Goal: Communication & Community: Answer question/provide support

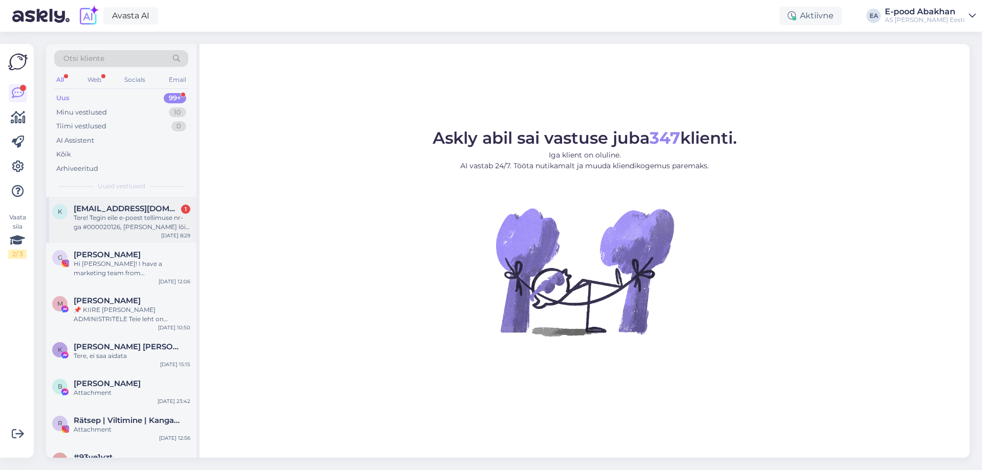
click at [153, 216] on div "Tere! Tegin eile e-poest tellimuse nr-ga #000020126, täna lõin omale konto. Mik…" at bounding box center [132, 222] width 117 height 18
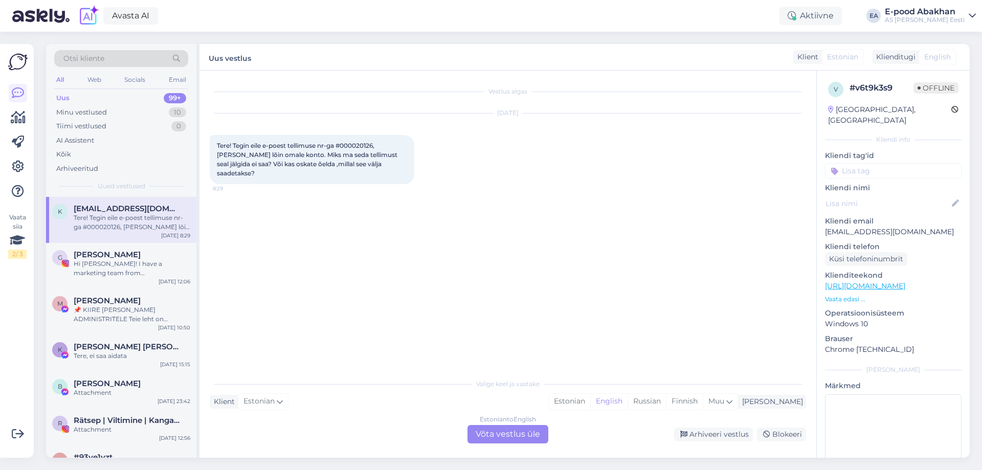
click at [505, 427] on div "Estonian to English Võta vestlus üle" at bounding box center [507, 434] width 81 height 18
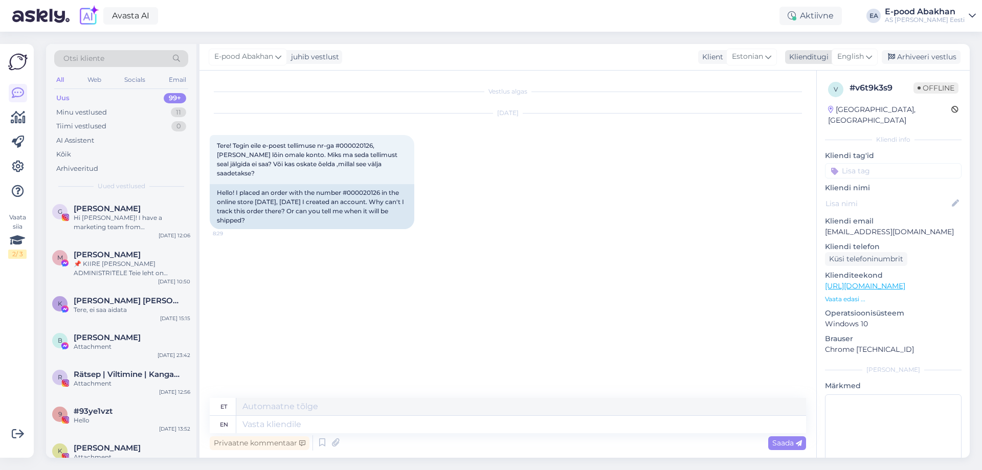
click at [852, 65] on div "English" at bounding box center [854, 57] width 46 height 16
type input "es"
click at [829, 116] on link "Estonian" at bounding box center [831, 118] width 112 height 16
click at [354, 429] on textarea at bounding box center [508, 422] width 596 height 21
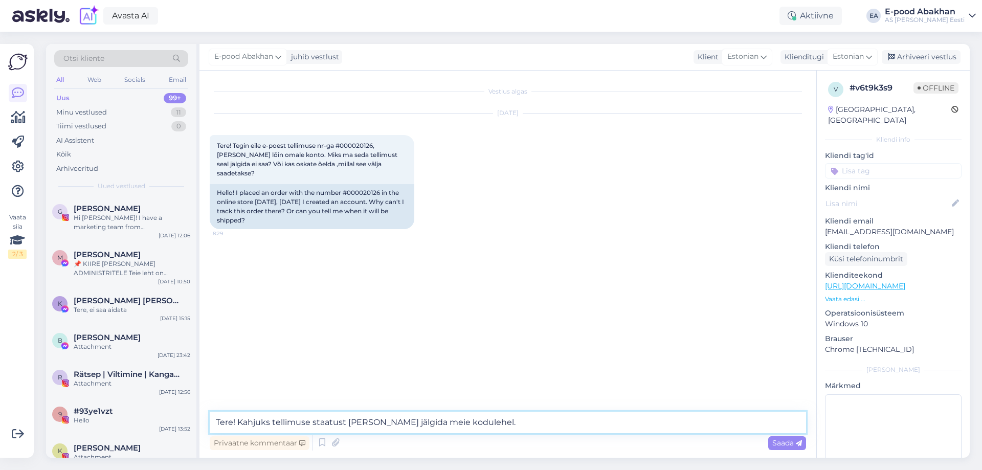
drag, startPoint x: 496, startPoint y: 426, endPoint x: 528, endPoint y: 449, distance: 38.8
click at [528, 449] on div "Tere! Kahjuks tellimuse staatust ei saagi jälgida meie kodulehel. Privaatne kom…" at bounding box center [508, 432] width 596 height 41
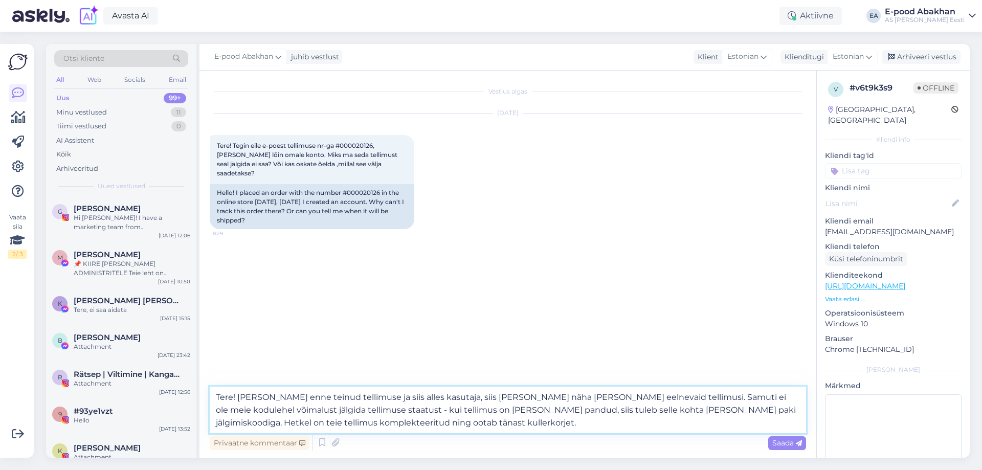
drag, startPoint x: 604, startPoint y: 407, endPoint x: 584, endPoint y: 410, distance: 20.6
click at [584, 410] on textarea "Tere! Kui olete enne teinud tellimuse ja siis alles kasutaja, siis ei saagi näh…" at bounding box center [508, 409] width 596 height 47
type textarea "Tere! Kui olete enne teinud tellimuse ja siis alles kasutaja, siis ei saagi näh…"
click at [653, 426] on textarea "Tere! Kui olete enne teinud tellimuse ja siis alles kasutaja, siis ei saagi näh…" at bounding box center [508, 409] width 596 height 47
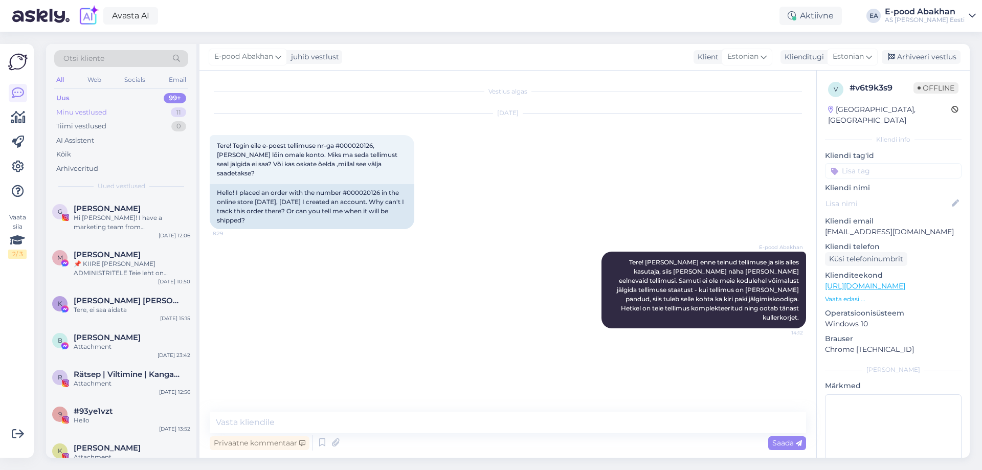
click at [86, 118] on div "Minu vestlused 11" at bounding box center [121, 112] width 134 height 14
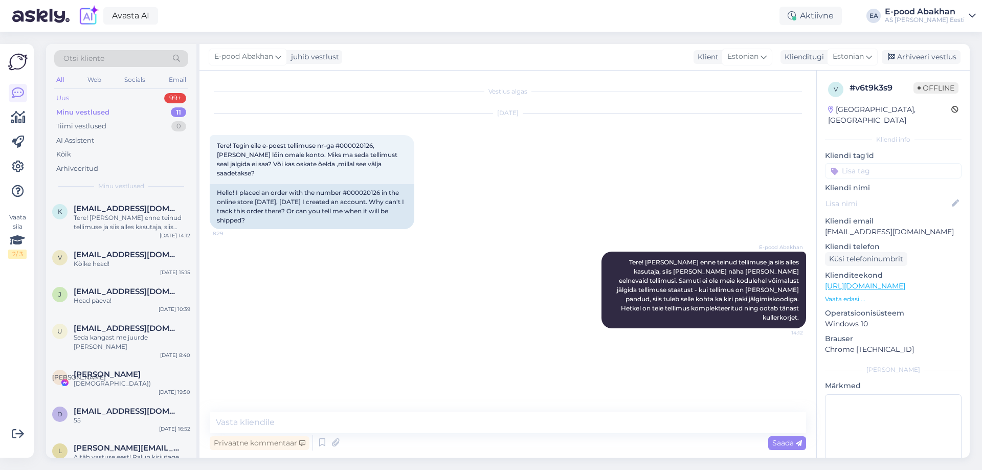
click at [96, 97] on div "Uus 99+" at bounding box center [121, 98] width 134 height 14
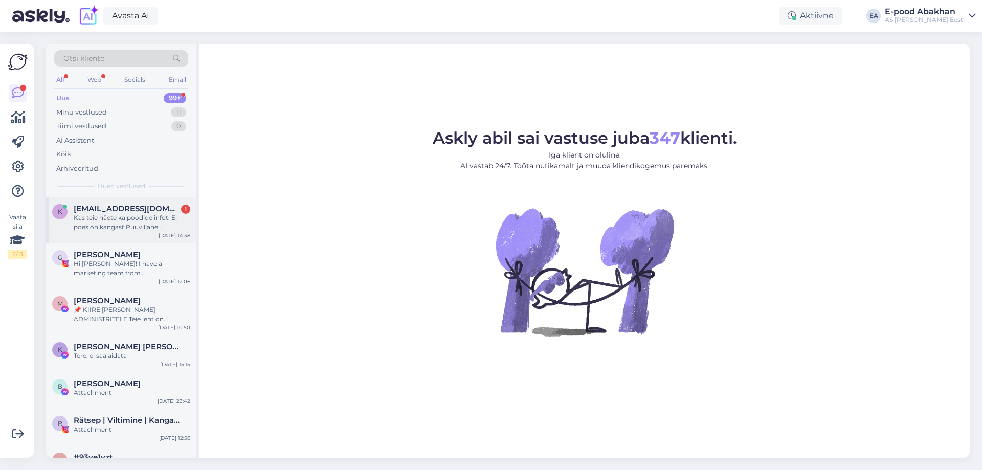
click at [147, 230] on div "Kas teie näete ka poodide infot. E-poes on kangast Puuvillane dekoratiivkangas …" at bounding box center [132, 222] width 117 height 18
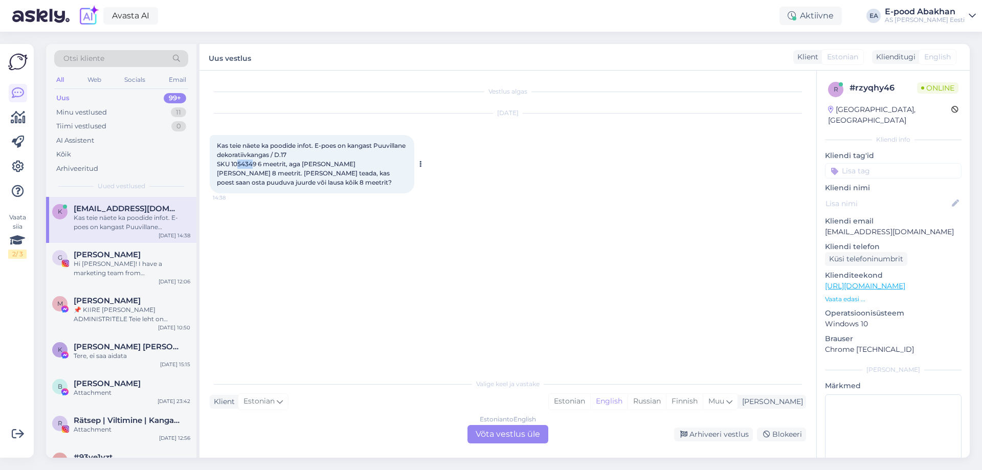
drag, startPoint x: 255, startPoint y: 164, endPoint x: 237, endPoint y: 164, distance: 17.4
click at [237, 164] on span "Kas teie näete ka poodide infot. E-poes on kangast Puuvillane dekoratiivkangas …" at bounding box center [312, 164] width 190 height 44
click at [235, 162] on span "Kas teie näete ka poodide infot. E-poes on kangast Puuvillane dekoratiivkangas …" at bounding box center [312, 164] width 190 height 44
drag, startPoint x: 232, startPoint y: 163, endPoint x: 257, endPoint y: 164, distance: 25.6
click at [257, 164] on span "Kas teie näete ka poodide infot. E-poes on kangast Puuvillane dekoratiivkangas …" at bounding box center [312, 164] width 190 height 44
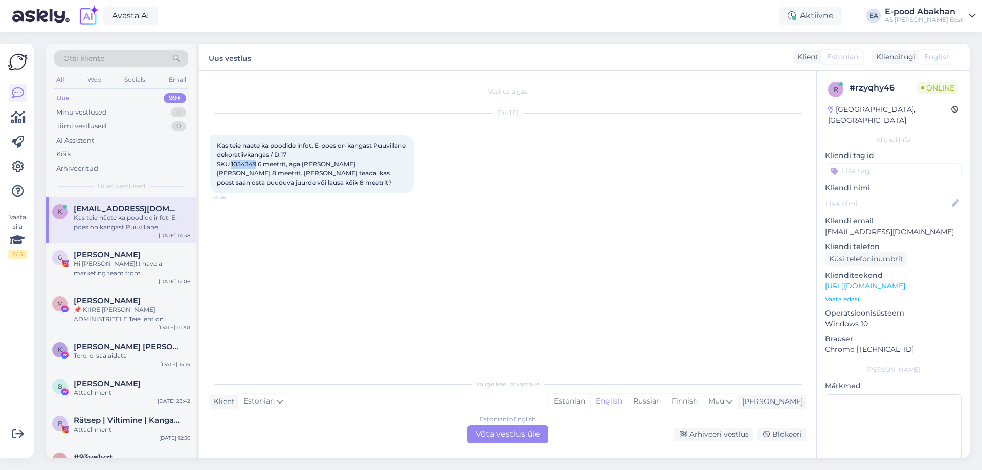
copy span "1054349"
click at [533, 441] on div "Estonian to English Võta vestlus üle" at bounding box center [507, 434] width 81 height 18
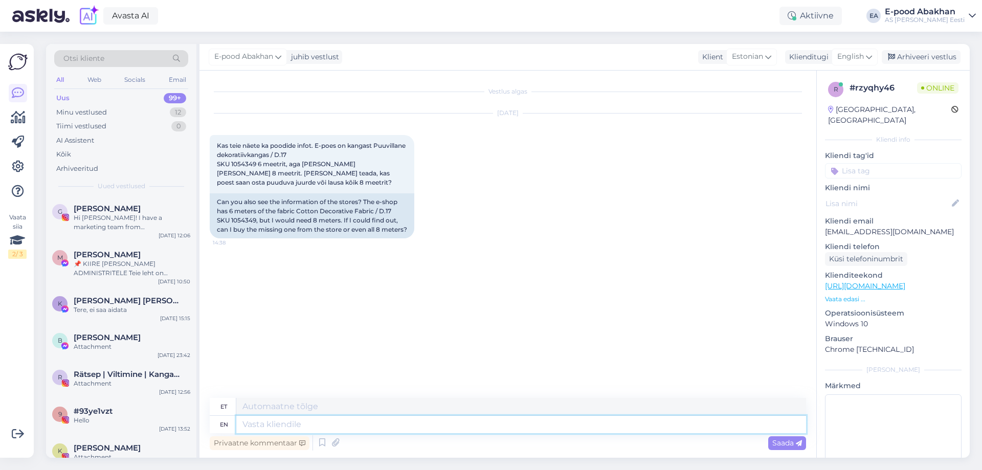
click at [301, 429] on textarea at bounding box center [520, 424] width 569 height 17
click at [854, 57] on span "English" at bounding box center [850, 56] width 27 height 11
type input "es"
click at [843, 122] on link "Estonian" at bounding box center [831, 118] width 112 height 16
click at [357, 426] on textarea at bounding box center [508, 422] width 596 height 21
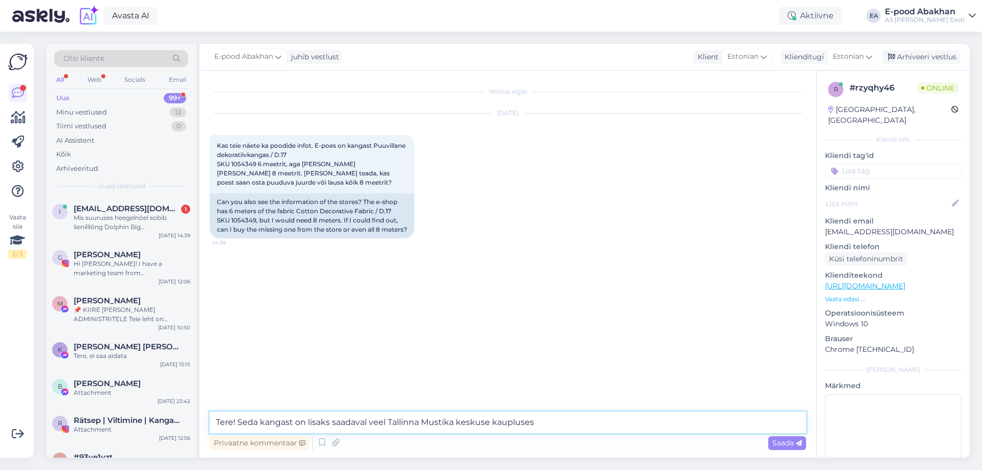
drag, startPoint x: 588, startPoint y: 426, endPoint x: 585, endPoint y: 415, distance: 11.7
click at [588, 425] on textarea "Tere! Seda kangast on lisaks saadaval veel Tallinna Mustika keskuse kaupluses" at bounding box center [508, 422] width 596 height 21
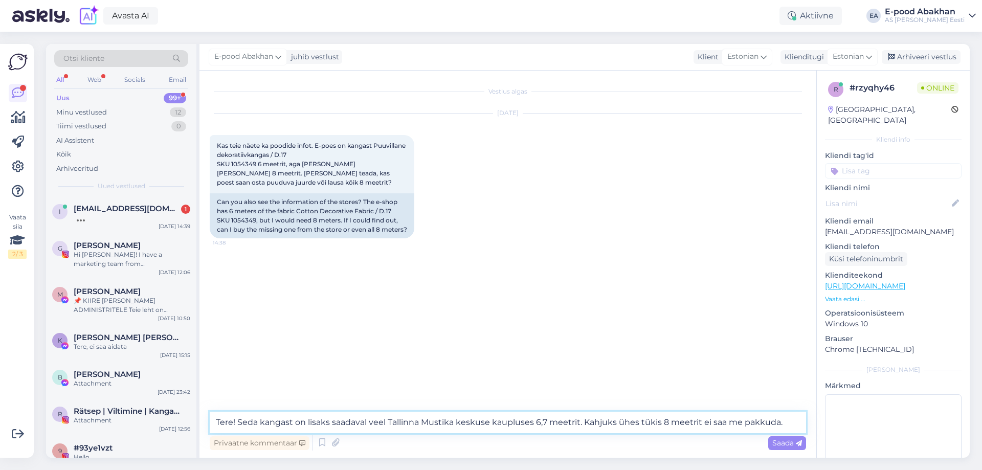
type textarea "Tere! Seda kangast on lisaks saadaval veel Tallinna Mustika keskuse kaupluses 6…"
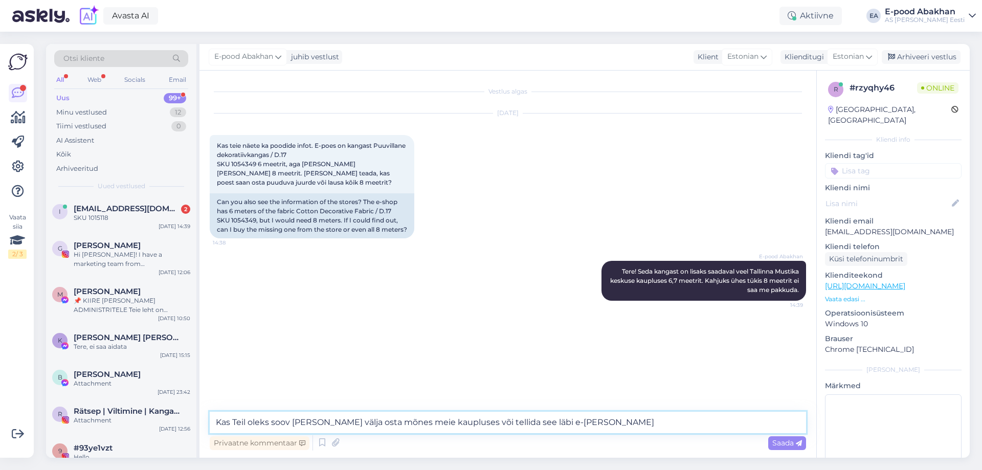
type textarea "Kas Teil oleks soov kangas välja osta mõnes meie kaupluses või tellida see läbi…"
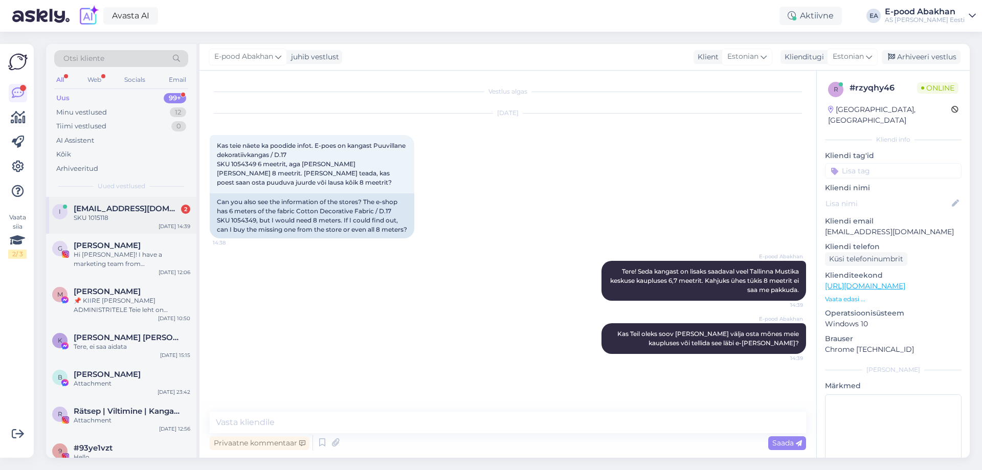
click at [100, 211] on span "ilimai@hotmail.com" at bounding box center [127, 208] width 106 height 9
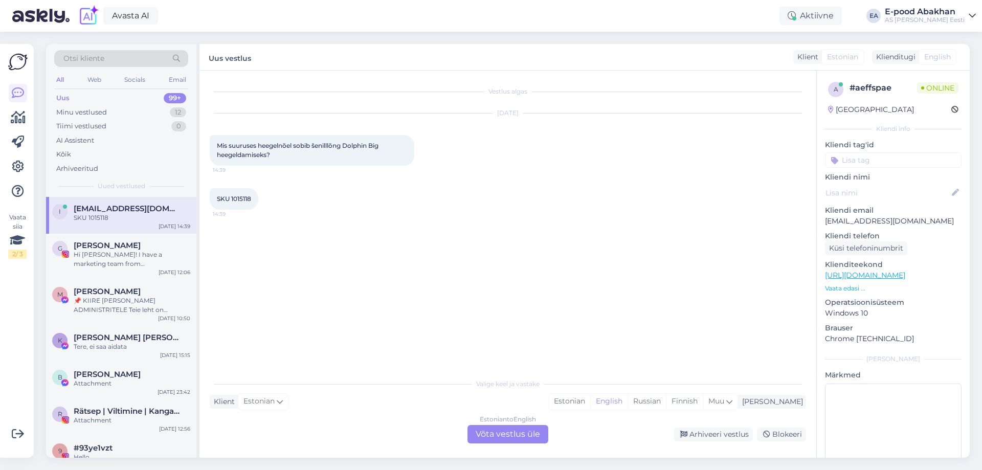
click at [525, 425] on div "Estonian to English Võta vestlus üle" at bounding box center [507, 434] width 81 height 18
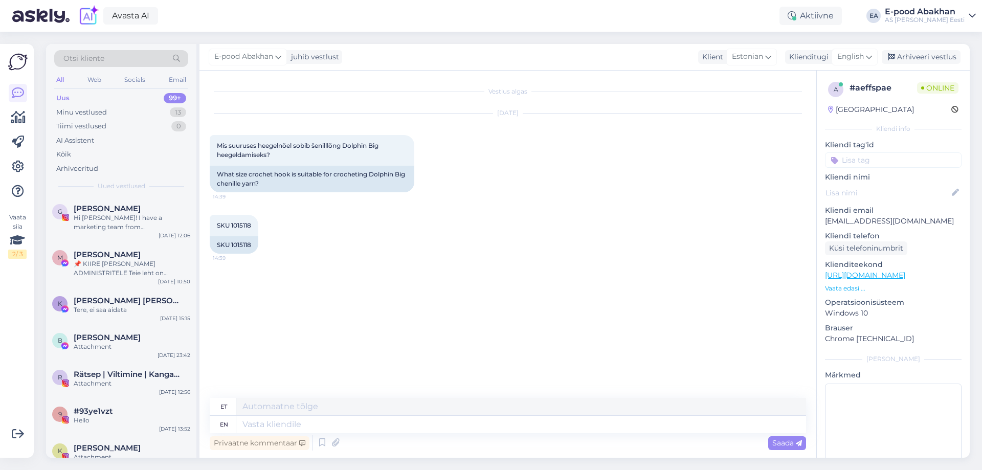
click at [333, 435] on div "Privaatne kommentaar Saada" at bounding box center [508, 442] width 596 height 19
click at [337, 425] on textarea at bounding box center [520, 424] width 569 height 17
click at [863, 57] on span "English" at bounding box center [850, 56] width 27 height 11
click at [825, 115] on link "Estonian" at bounding box center [831, 118] width 112 height 16
click at [344, 416] on textarea at bounding box center [508, 422] width 596 height 21
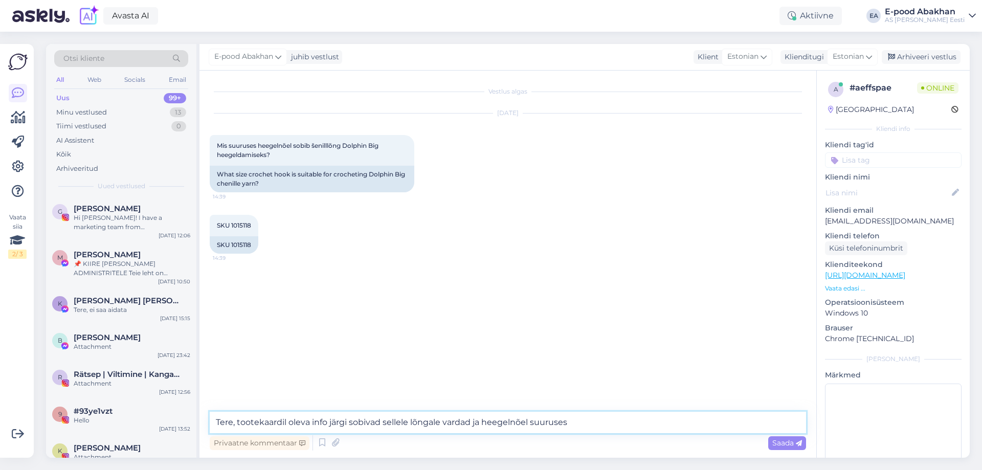
paste textarea "10 - 12,75"
type textarea "Tere, tootekaardil oleva info järgi sobivad sellele lõngale vardad ja heegelnõe…"
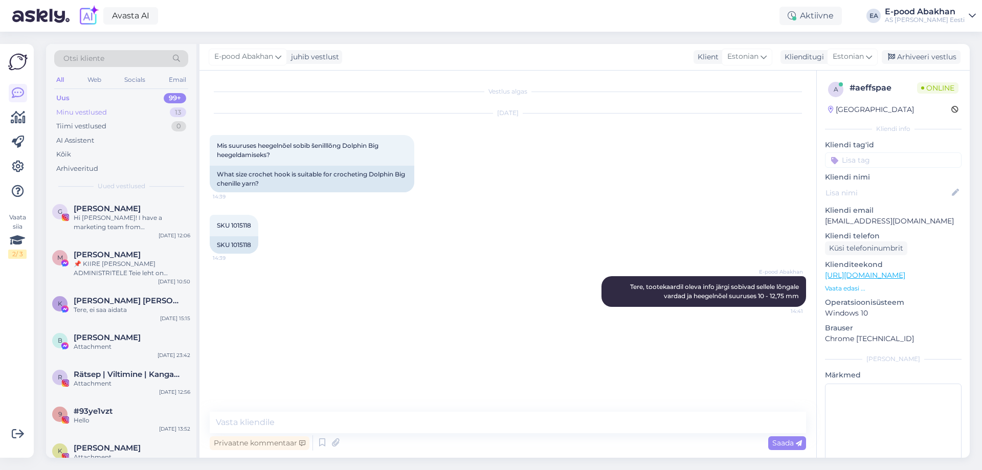
click at [113, 108] on div "Minu vestlused 13" at bounding box center [121, 112] width 134 height 14
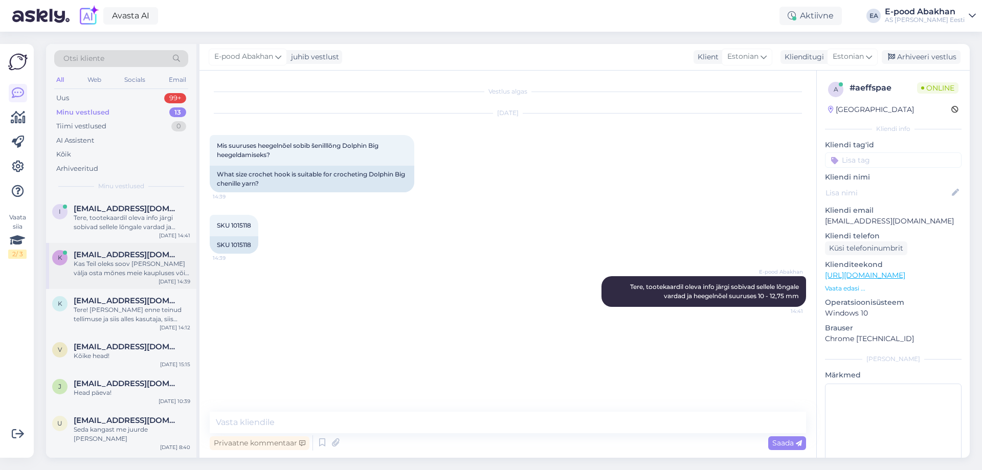
click at [163, 273] on div "Kas Teil oleks soov kangas välja osta mõnes meie kaupluses või tellida see läbi…" at bounding box center [132, 268] width 117 height 18
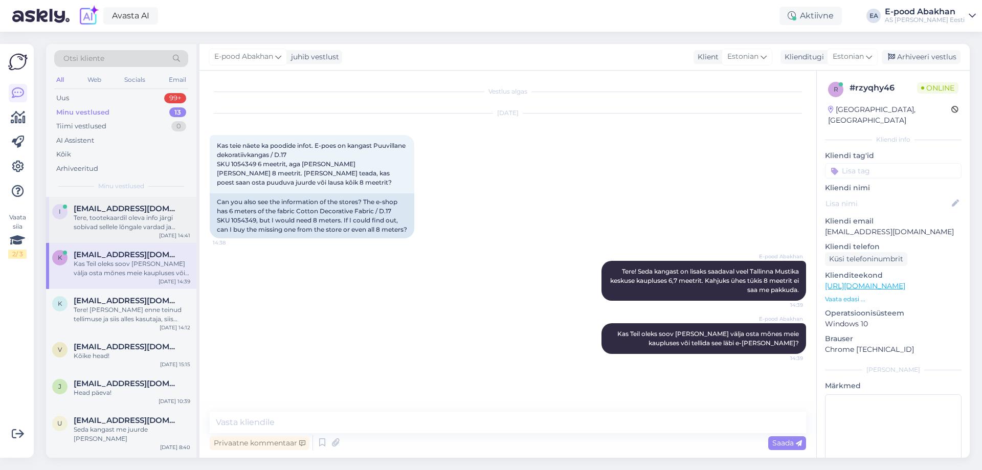
click at [99, 210] on span "ilimai@hotmail.com" at bounding box center [127, 208] width 106 height 9
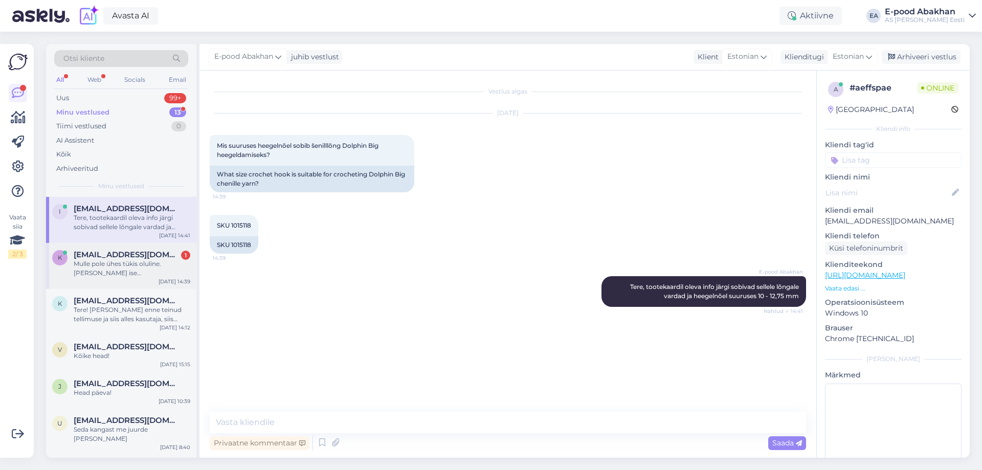
click at [130, 272] on div "Mulle pole ühes tükis oluline. Olen ise Valgast, seega oleks mugavam e-poe kaud…" at bounding box center [132, 268] width 117 height 18
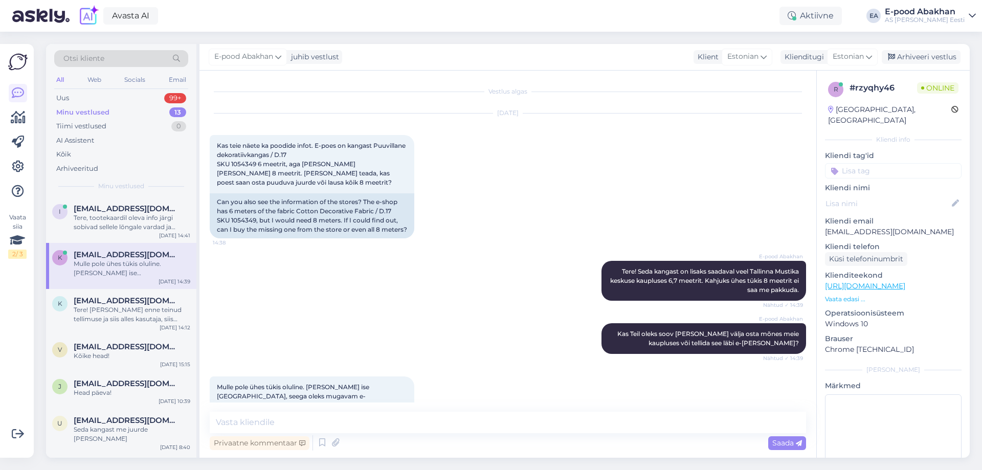
scroll to position [25, 0]
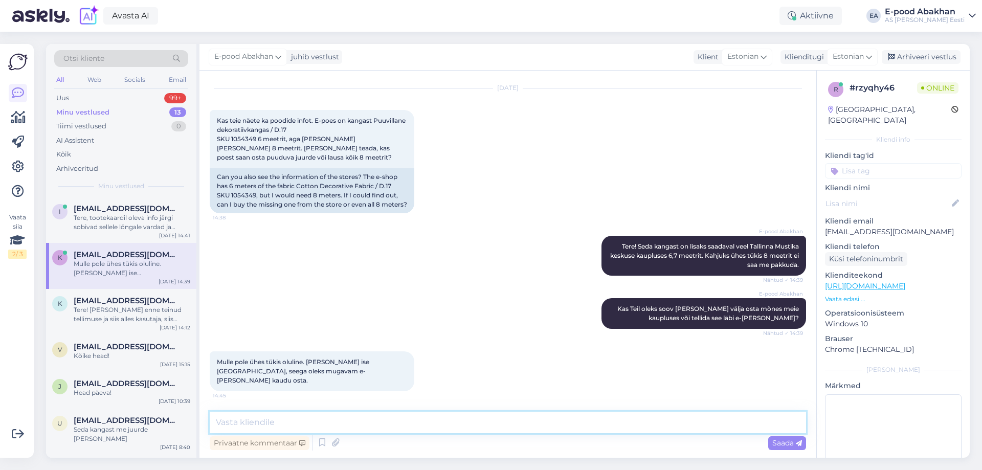
click at [337, 423] on textarea at bounding box center [508, 422] width 596 height 21
type textarea "K"
type textarea "M"
drag, startPoint x: 484, startPoint y: 422, endPoint x: 665, endPoint y: 421, distance: 181.0
click at [665, 421] on textarea "Saame paluda Tallinna kauplusel seda kangast meile juurde saata ning seejärel s…" at bounding box center [508, 422] width 596 height 21
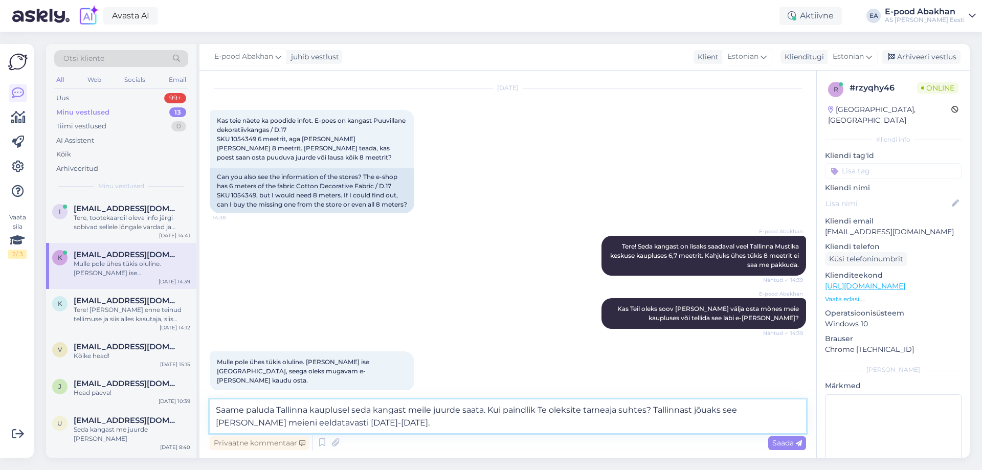
drag, startPoint x: 654, startPoint y: 409, endPoint x: 495, endPoint y: 415, distance: 159.1
click at [487, 408] on textarea "Saame paluda Tallinna kauplusel seda kangast meile juurde saata. Kui paindlik T…" at bounding box center [508, 416] width 596 height 34
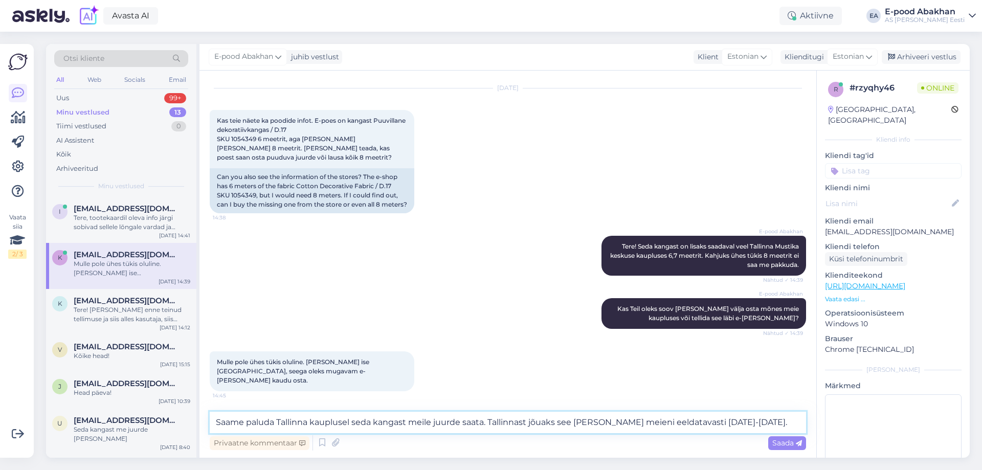
click at [768, 420] on textarea "Saame paluda Tallinna kauplusel seda kangast meile juurde saata. Tallinnast jõu…" at bounding box center [508, 422] width 596 height 21
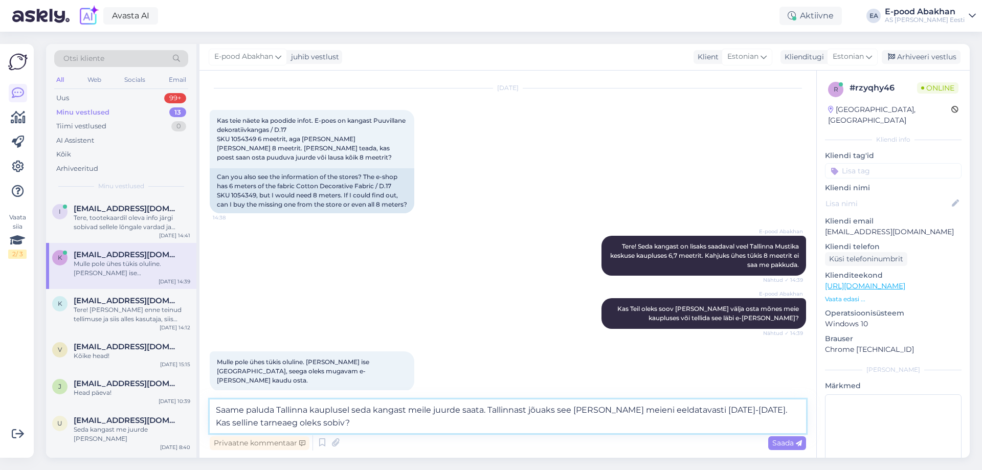
drag, startPoint x: 753, startPoint y: 407, endPoint x: 763, endPoint y: 417, distance: 13.8
click at [753, 408] on textarea "Saame paluda Tallinna kauplusel seda kangast meile juurde saata. Tallinnast jõu…" at bounding box center [508, 416] width 596 height 34
drag, startPoint x: 752, startPoint y: 410, endPoint x: 265, endPoint y: 421, distance: 487.3
click at [265, 421] on textarea "Saame paluda Tallinna kauplusel seda kangast meile juurde saata. Tallinnast jõu…" at bounding box center [508, 416] width 596 height 34
click at [345, 423] on textarea "Saame paluda Tallinna kauplusel seda kangast meile juurde saata. Tallinnast jõu…" at bounding box center [508, 416] width 596 height 34
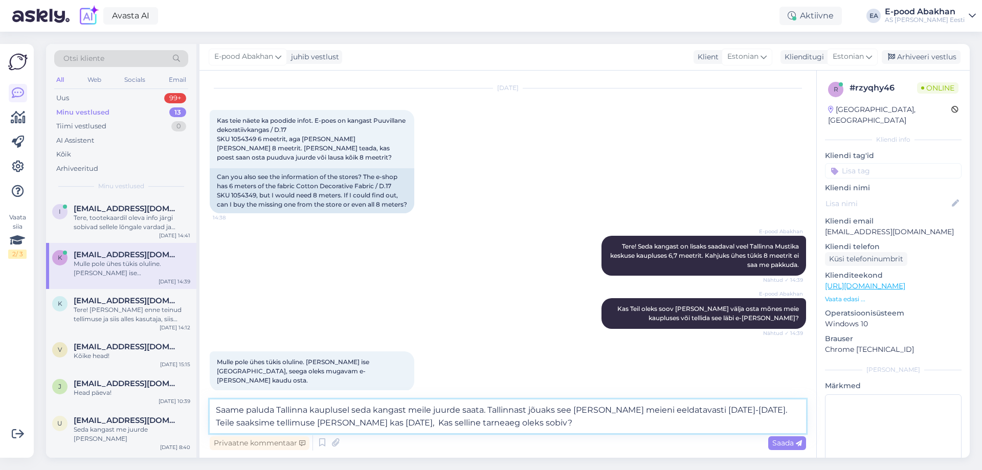
click at [413, 426] on textarea "Saame paluda Tallinna kauplusel seda kangast meile juurde saata. Tallinnast jõu…" at bounding box center [508, 416] width 596 height 34
click at [432, 420] on textarea "Saame paluda Tallinna kauplusel seda kangast meile juurde saata. Tallinnast jõu…" at bounding box center [508, 416] width 596 height 34
drag, startPoint x: 373, startPoint y: 424, endPoint x: 411, endPoint y: 423, distance: 37.9
click at [411, 423] on textarea "Saame paluda Tallinna kauplusel seda kangast meile juurde saata. Tallinnast jõu…" at bounding box center [508, 416] width 596 height 34
click at [580, 419] on textarea "Saame paluda Tallinna kauplusel seda kangast meile juurde saata. Tallinnast jõu…" at bounding box center [508, 416] width 596 height 34
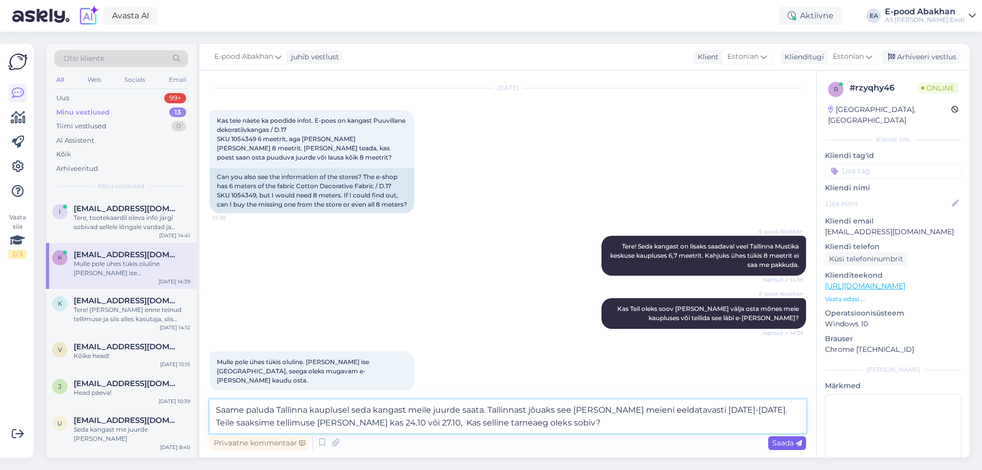
type textarea "Saame paluda Tallinna kauplusel seda kangast meile juurde saata. Tallinnast jõu…"
click at [785, 445] on span "Saada" at bounding box center [787, 442] width 30 height 9
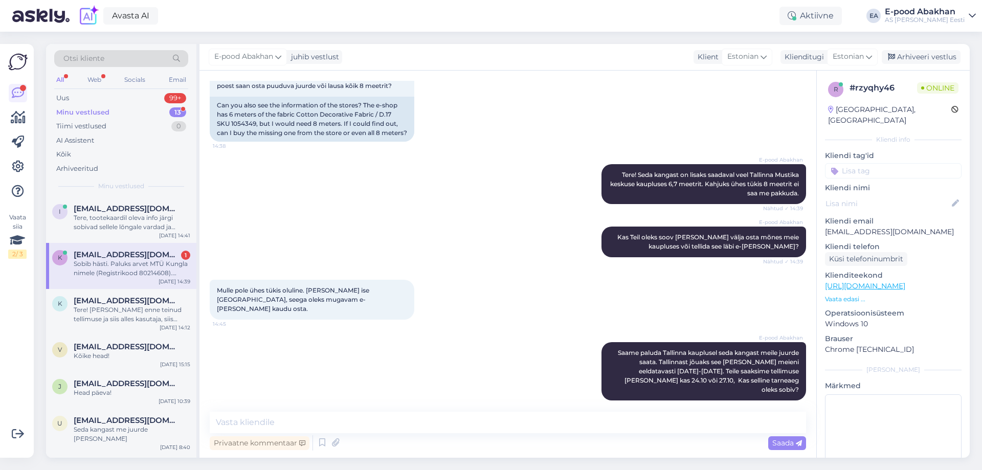
scroll to position [168, 0]
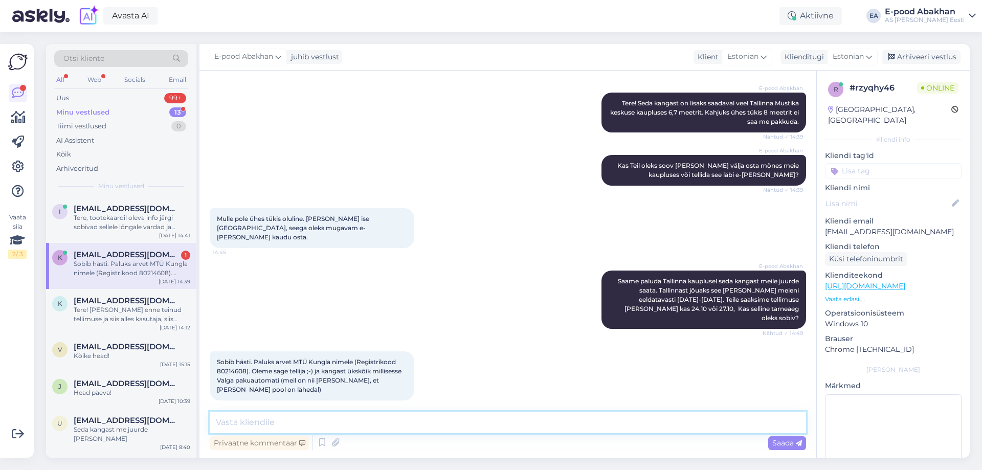
click at [347, 416] on textarea at bounding box center [508, 422] width 596 height 21
drag, startPoint x: 826, startPoint y: 222, endPoint x: 913, endPoint y: 220, distance: 86.9
click at [913, 226] on p "KunglaSiiri@gmail.com" at bounding box center [893, 231] width 136 height 11
copy p "KunglaSiiri@gmail.com"
click at [308, 426] on textarea at bounding box center [508, 422] width 596 height 21
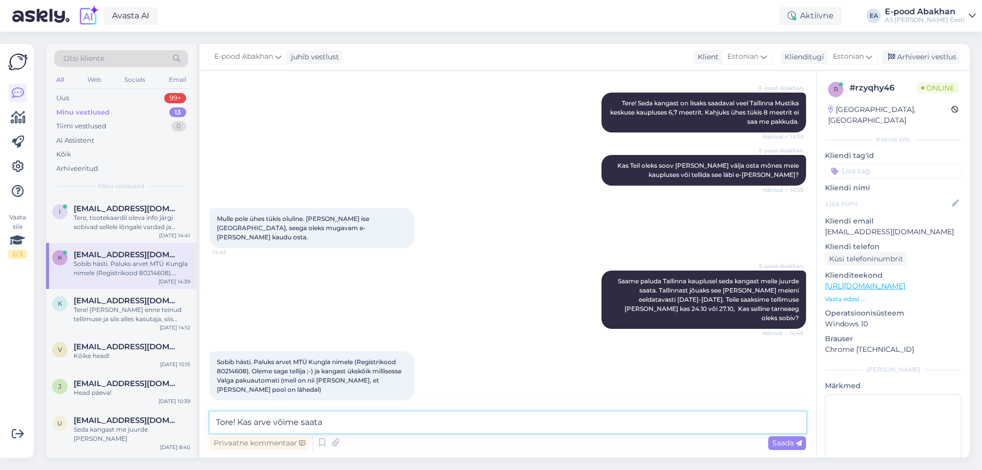
paste textarea "KunglaSiiri@gmail.com"
drag, startPoint x: 423, startPoint y: 428, endPoint x: 566, endPoint y: 432, distance: 143.2
click at [566, 432] on textarea "Tore! Kas arve võime saata KunglaSiiri@gmail.com ? Ning palume ka" at bounding box center [508, 422] width 596 height 21
drag, startPoint x: 424, startPoint y: 428, endPoint x: 254, endPoint y: 431, distance: 170.3
click at [254, 431] on textarea "Tore! Kas arve võime saata KunglaSiiri@gmail.com" at bounding box center [508, 422] width 596 height 21
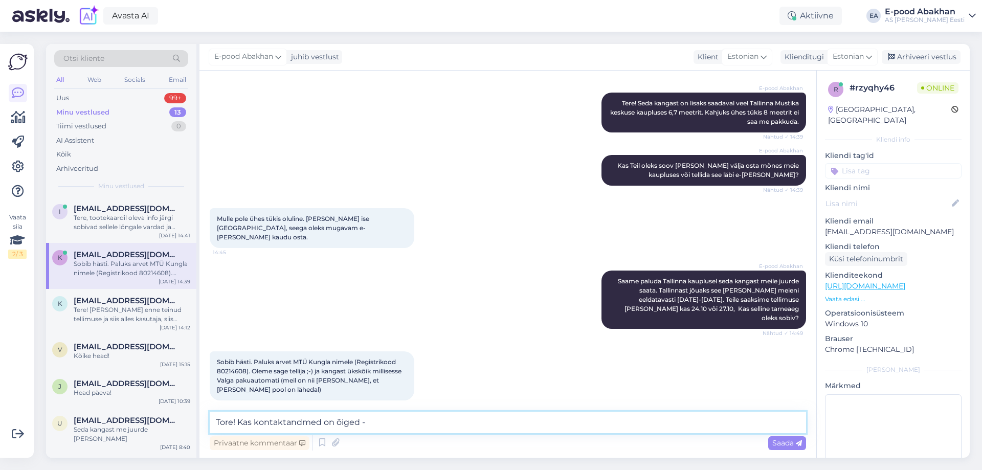
paste textarea "+37256643961"
drag, startPoint x: 825, startPoint y: 222, endPoint x: 926, endPoint y: 222, distance: 100.7
click at [926, 226] on p "KunglaSiiri@gmail.com" at bounding box center [893, 231] width 136 height 11
copy p "KunglaSiiri@gmail.com"
click at [465, 424] on textarea "Tore! Kas kontaktandmed on õiged - +37256643961" at bounding box center [508, 422] width 596 height 21
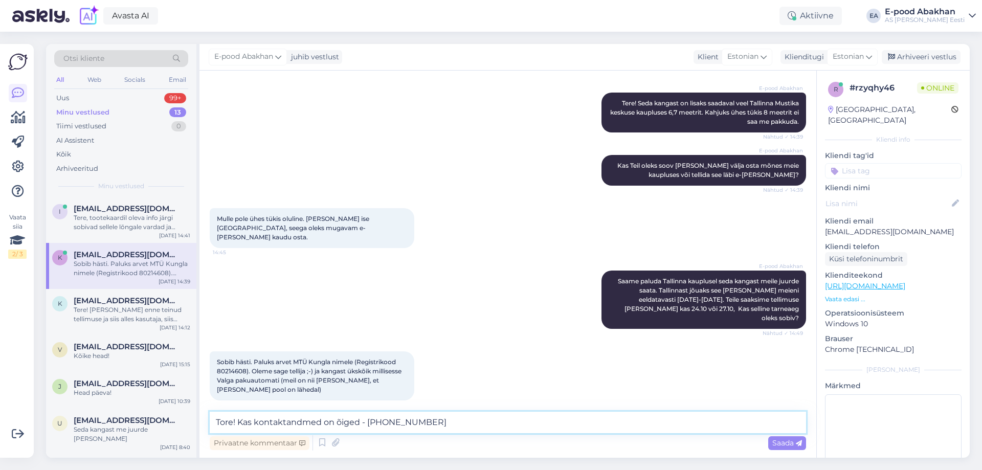
paste textarea "KunglaSiiri@gmail.com"
click at [255, 422] on textarea "Tore! Kas kontaktandmed on õiged - +37256643961 KunglaSiiri@gmail.com ?" at bounding box center [508, 422] width 596 height 21
click at [575, 421] on textarea "Tore! Kas need kontaktandmed on õiged - +37256643961 KunglaSiiri@gmail.com ?" at bounding box center [508, 422] width 596 height 21
type textarea "Tore! Kas need kontaktandmed on õiged - +37256643961 KunglaSiiri@gmail.com ? Ni…"
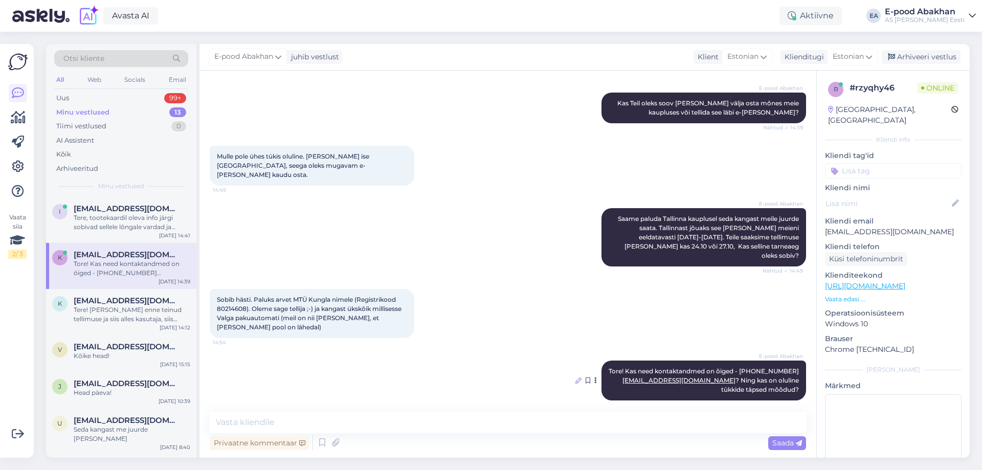
click at [575, 377] on icon at bounding box center [578, 380] width 6 height 6
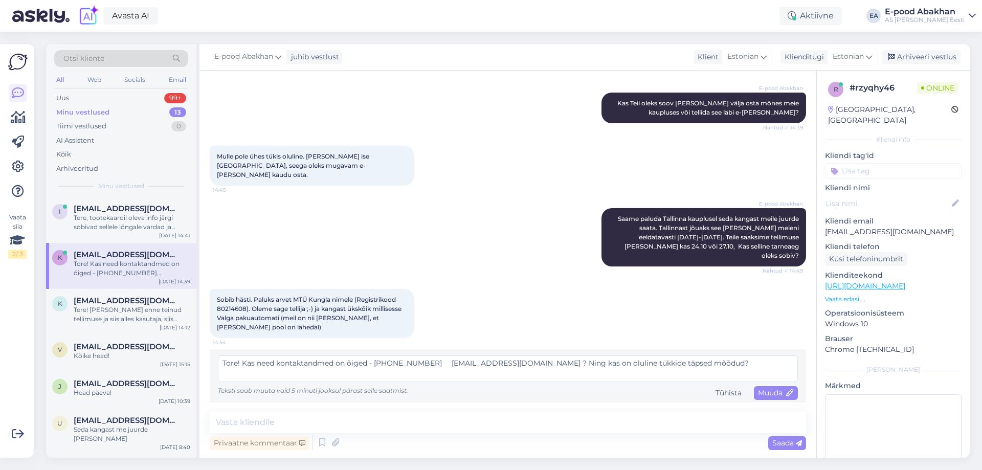
scroll to position [225, 0]
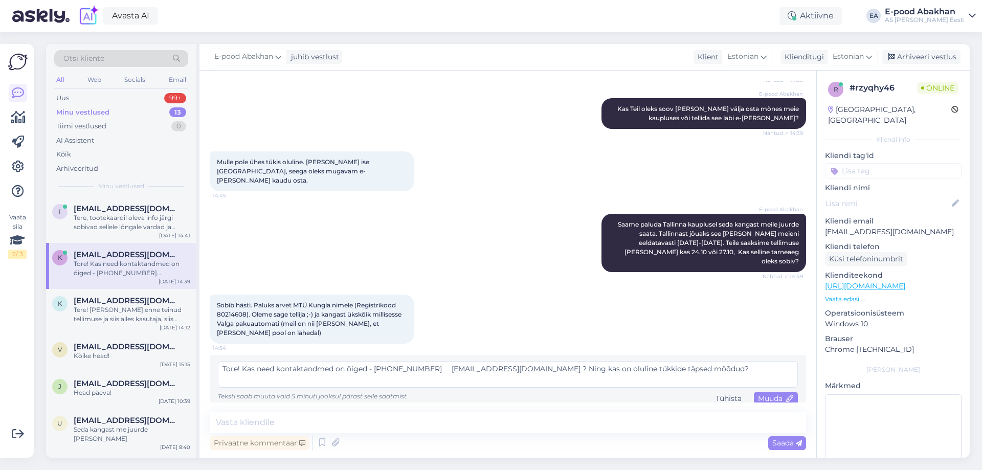
click at [589, 361] on textarea "Tore! Kas need kontaktandmed on õiged - +37256643961 KunglaSiiri@gmail.com ? Ni…" at bounding box center [508, 374] width 580 height 27
type textarea "Tore! Kas need kontaktandmed on õiged - +37256643961 KunglaSiiri@gmail.com ? Ni…"
click at [769, 394] on span "Muuda" at bounding box center [776, 398] width 36 height 9
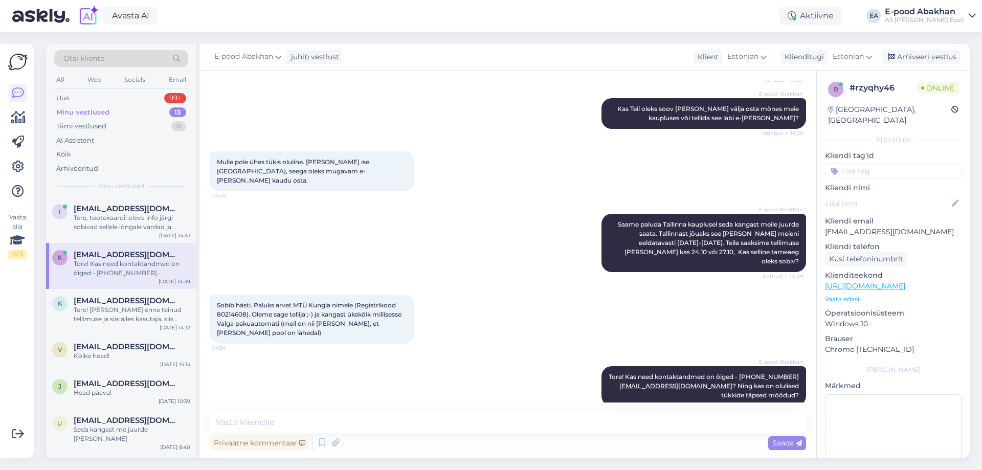
scroll to position [231, 0]
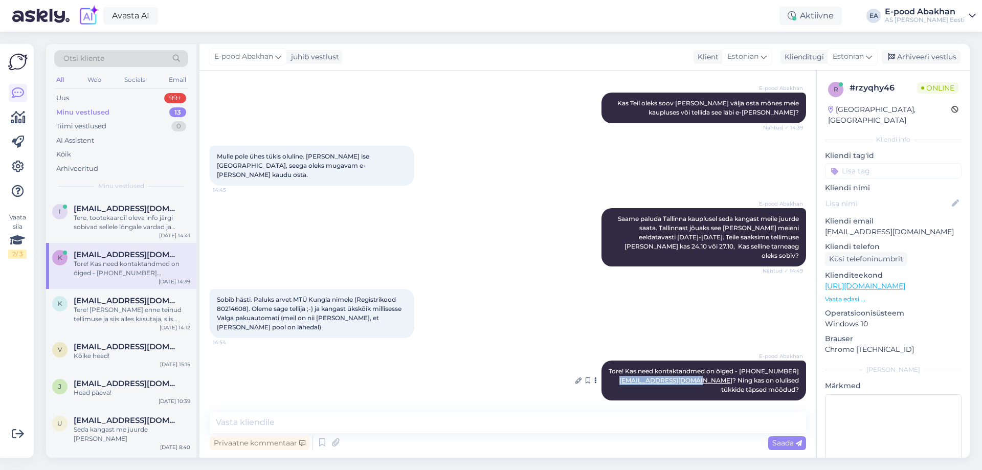
drag, startPoint x: 696, startPoint y: 373, endPoint x: 625, endPoint y: 374, distance: 71.6
click at [625, 374] on span "Tore! Kas need kontaktandmed on õiged - +37256643961 KunglaSiiri@gmail.com ? Ni…" at bounding box center [704, 380] width 192 height 26
copy link "KunglaSiiri@gmail.com"
drag, startPoint x: 217, startPoint y: 298, endPoint x: 245, endPoint y: 299, distance: 28.6
click at [245, 299] on span "Sobib hästi. Paluks arvet MTÜ Kungla nimele (Registrikood 80214608). Oleme sage…" at bounding box center [310, 312] width 186 height 35
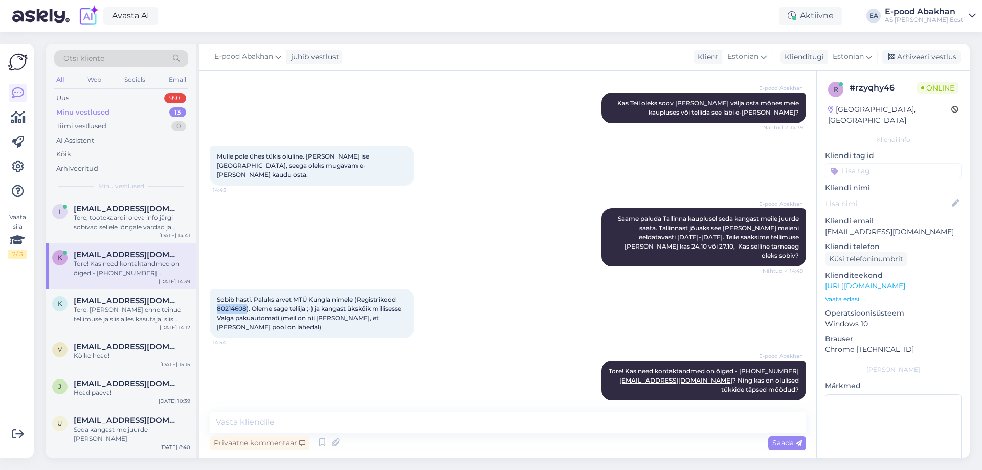
copy span "80214608"
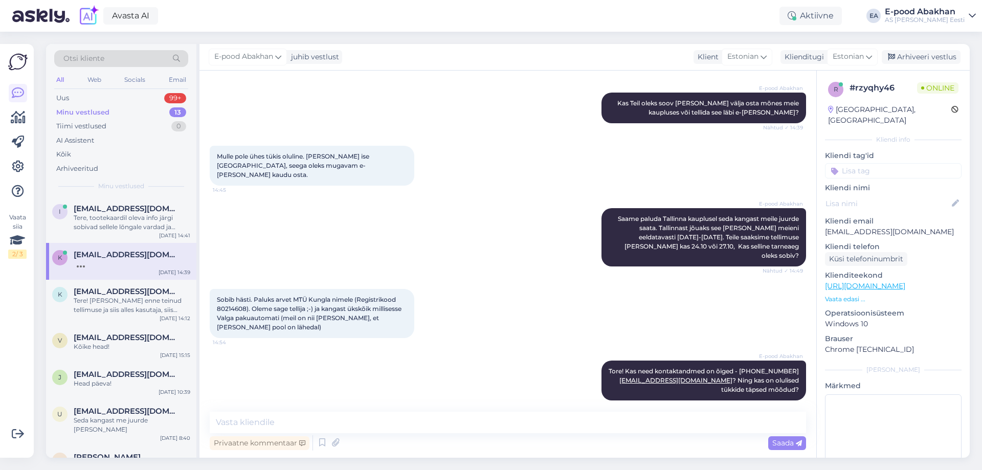
click at [392, 233] on div "E-pood Abakhan Saame paluda Tallinna kauplusel seda kangast meile juurde saata.…" at bounding box center [508, 237] width 596 height 81
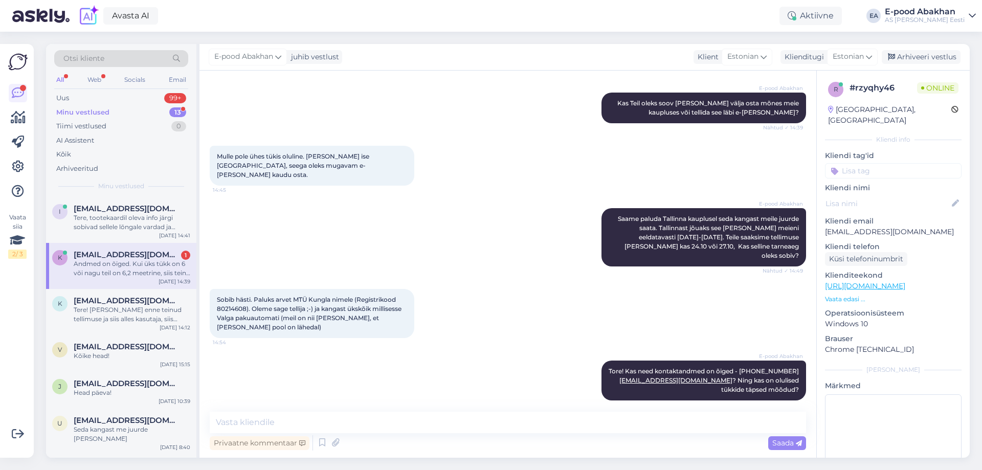
scroll to position [302, 0]
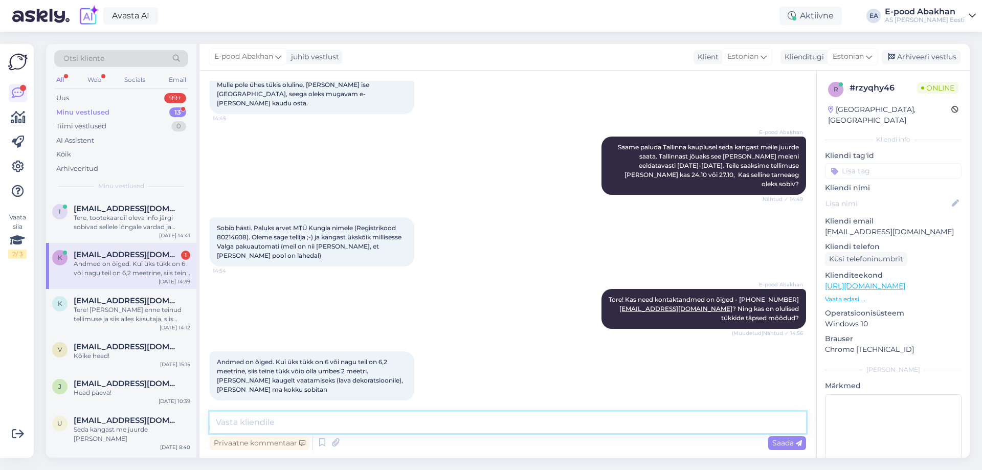
click at [321, 413] on textarea at bounding box center [508, 422] width 596 height 21
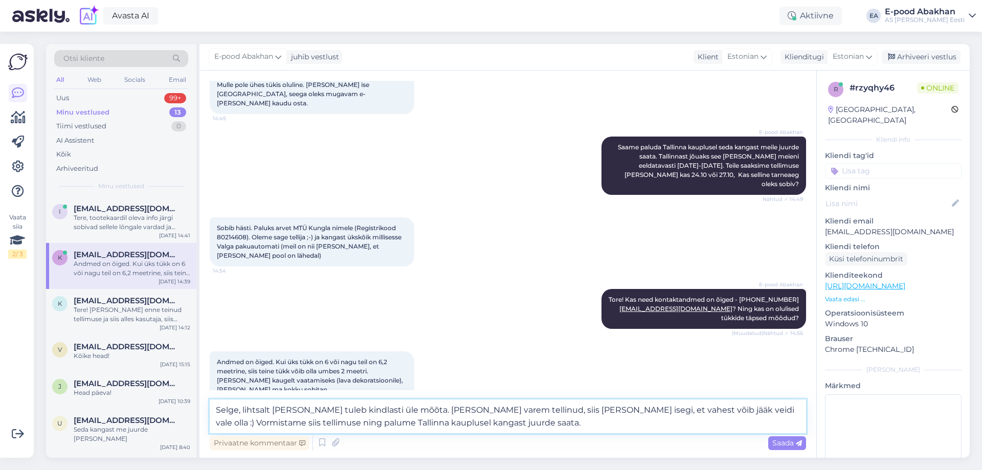
type textarea "Selge, lihtsalt kangas tuleb kindlasti üle mõõta. Kui olete varem tellinud, sii…"
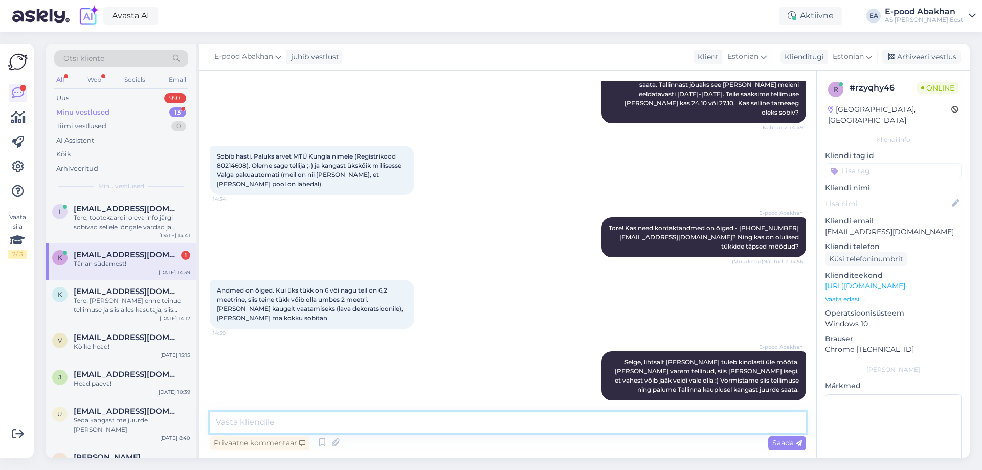
scroll to position [418, 0]
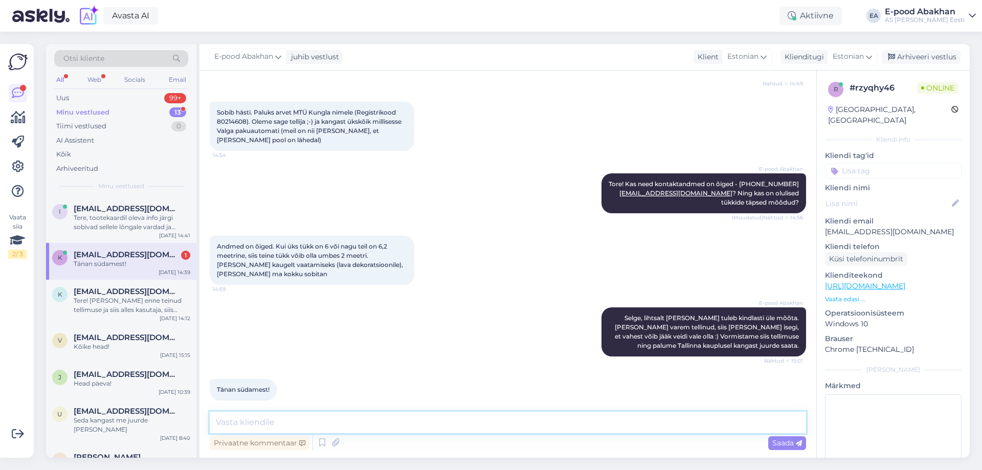
click at [353, 417] on textarea at bounding box center [508, 422] width 596 height 21
type textarea "Kena päeva jätku!"
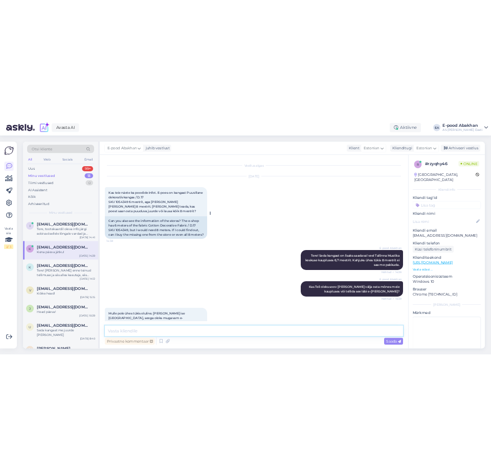
scroll to position [0, 0]
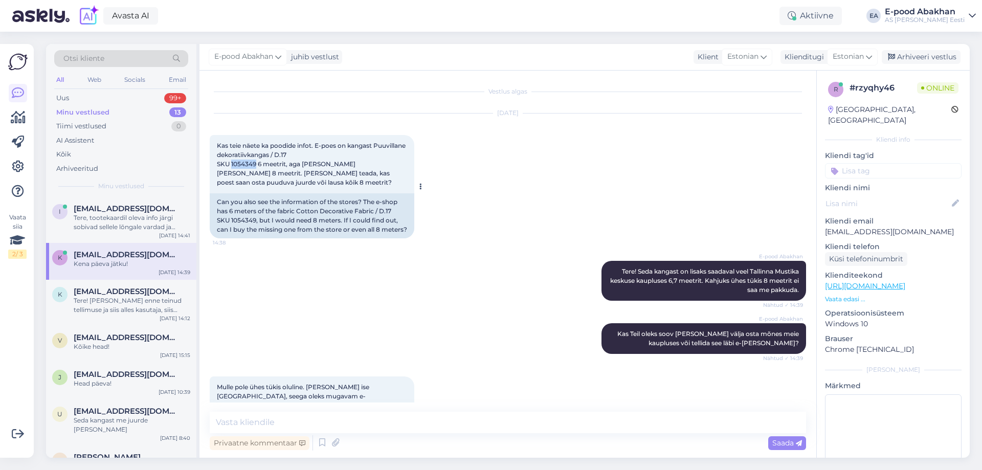
drag, startPoint x: 232, startPoint y: 166, endPoint x: 257, endPoint y: 167, distance: 25.6
click at [257, 167] on span "Kas teie näete ka poodide infot. E-poes on kangast Puuvillane dekoratiivkangas …" at bounding box center [312, 164] width 190 height 44
copy span "1054349"
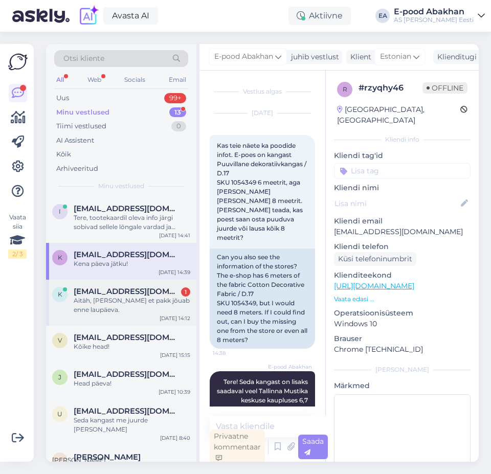
click at [138, 292] on span "kiks03@gmail.com" at bounding box center [127, 291] width 106 height 9
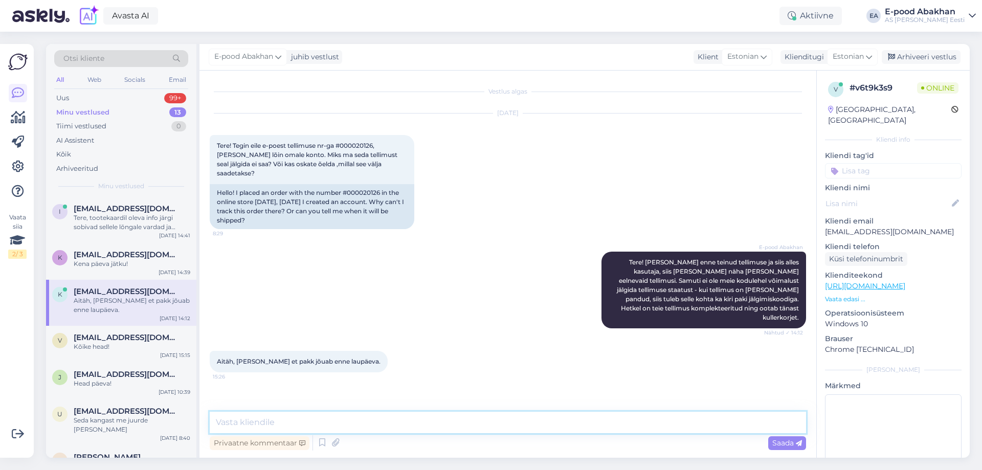
click at [507, 422] on textarea at bounding box center [508, 422] width 596 height 21
click at [411, 421] on textarea "SmartPosti tarne on üldiselt päris kiire. Usun, et jõuab juba homme-ülehomme" at bounding box center [508, 422] width 596 height 21
click at [604, 426] on textarea "SmartPosti tarne on üldiselt päris kiire. Usun, et pakk jõuab juba homme-ülehom…" at bounding box center [508, 422] width 596 height 21
type textarea "SmartPosti tarne on üldiselt päris kiire. Usun, et pakk jõuab juba homme-ülehom…"
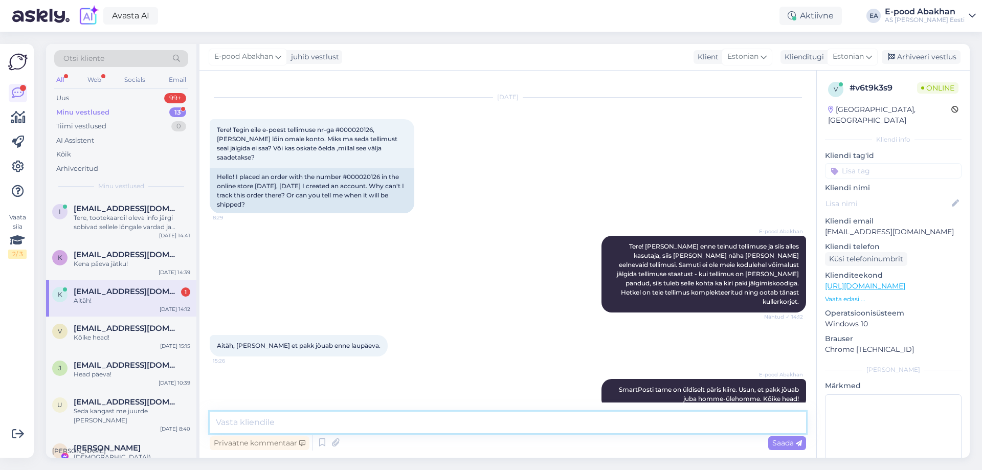
scroll to position [60, 0]
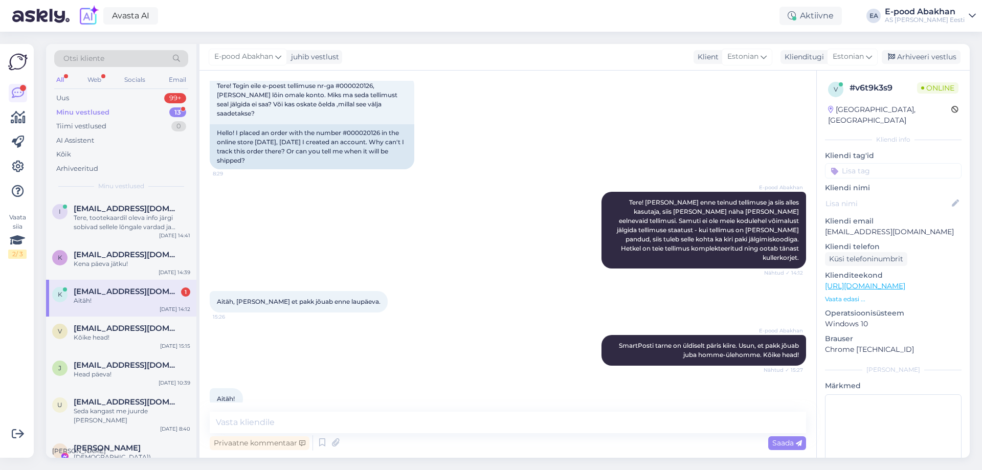
click at [125, 313] on div "k kiks03@gmail.com 1 Aitäh! Oct 15 14:12" at bounding box center [121, 298] width 150 height 37
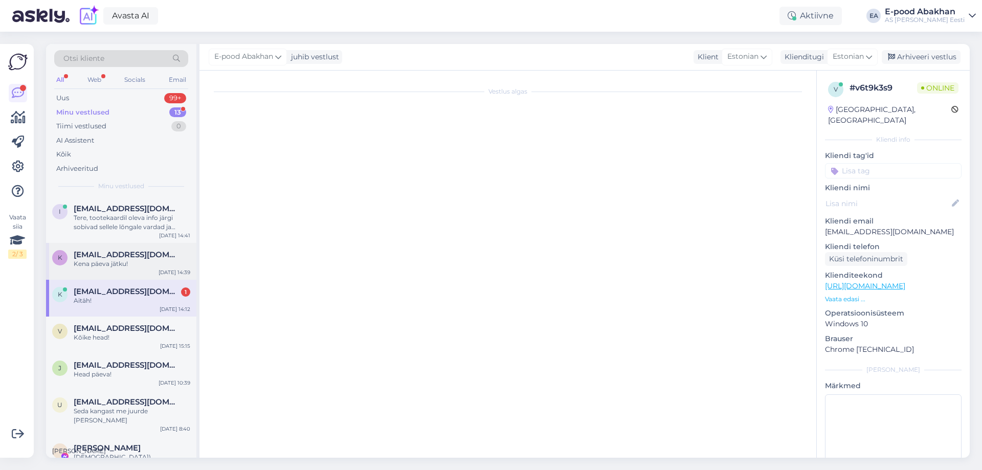
scroll to position [0, 0]
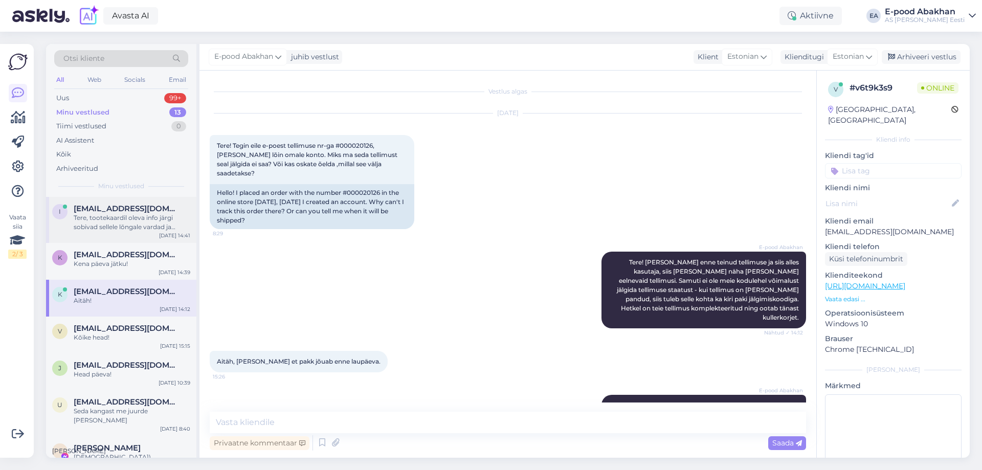
click at [158, 214] on div "Tere, tootekaardil oleva info järgi sobivad sellele lõngale vardad ja heegelnõe…" at bounding box center [132, 222] width 117 height 18
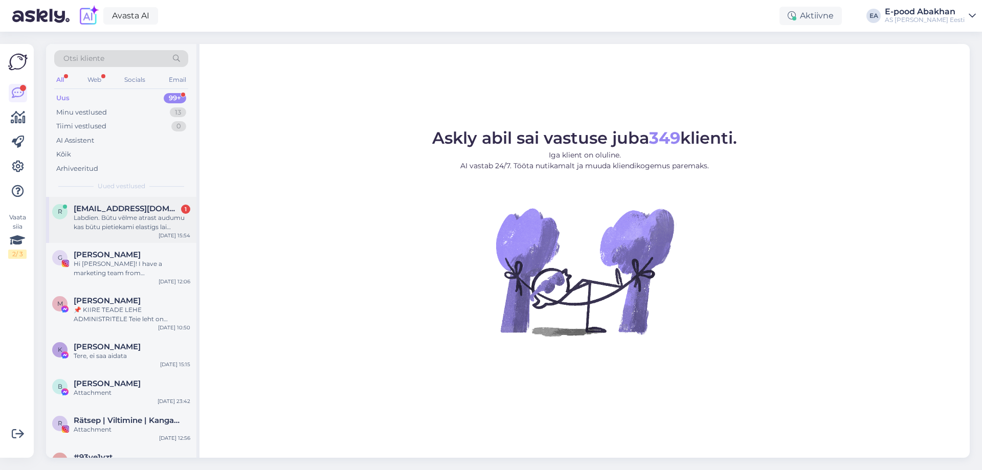
click at [134, 228] on div "Labdien. Būtu vēlme atrast audumu kas būtu pietiekami elastīgs lai noslēptu atk…" at bounding box center [132, 222] width 117 height 18
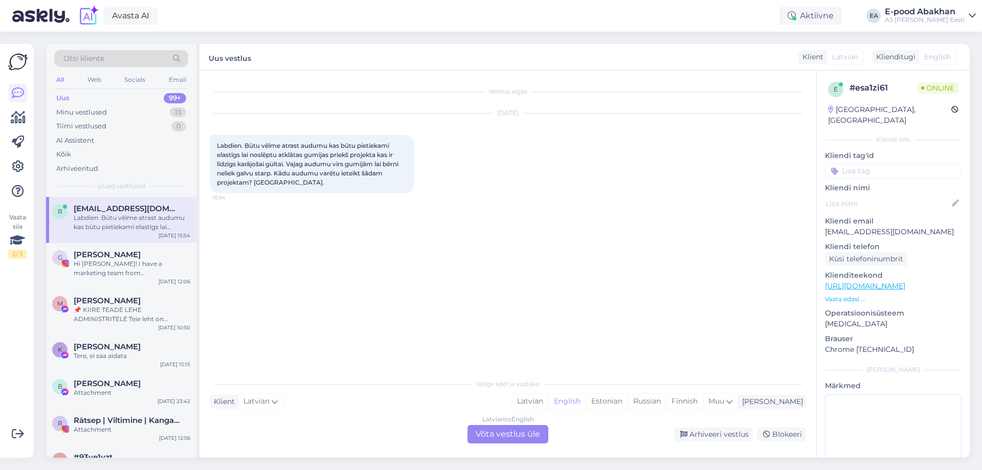
click at [508, 427] on div "Latvian to English Võta vestlus üle" at bounding box center [507, 434] width 81 height 18
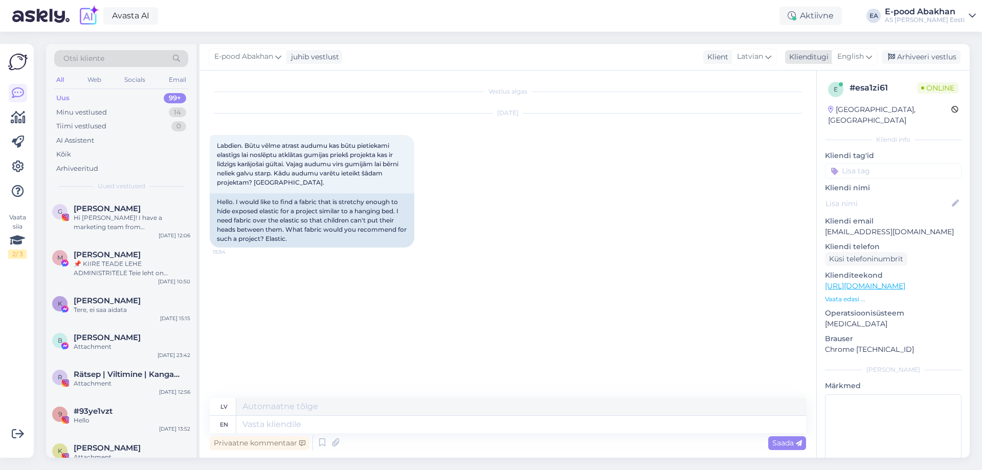
click at [848, 61] on span "English" at bounding box center [850, 56] width 27 height 11
type input "est"
click at [829, 106] on link "Estonian" at bounding box center [831, 102] width 112 height 16
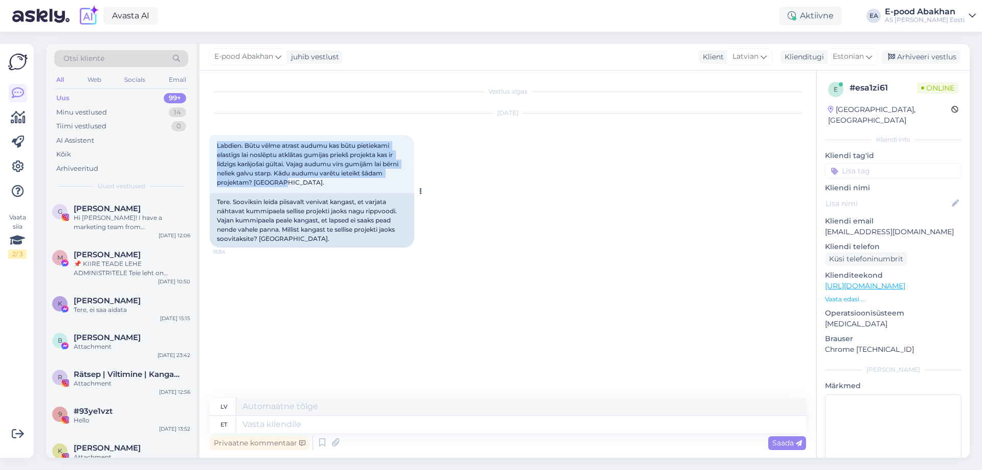
drag, startPoint x: 287, startPoint y: 184, endPoint x: 212, endPoint y: 139, distance: 87.6
click at [212, 139] on div "Labdien. Būtu vēlme atrast audumu kas būtu pietiekami elastīgs lai noslēptu atk…" at bounding box center [312, 164] width 204 height 58
copy span "Labdien. Būtu vēlme atrast audumu kas būtu pietiekami elastīgs lai noslēptu atk…"
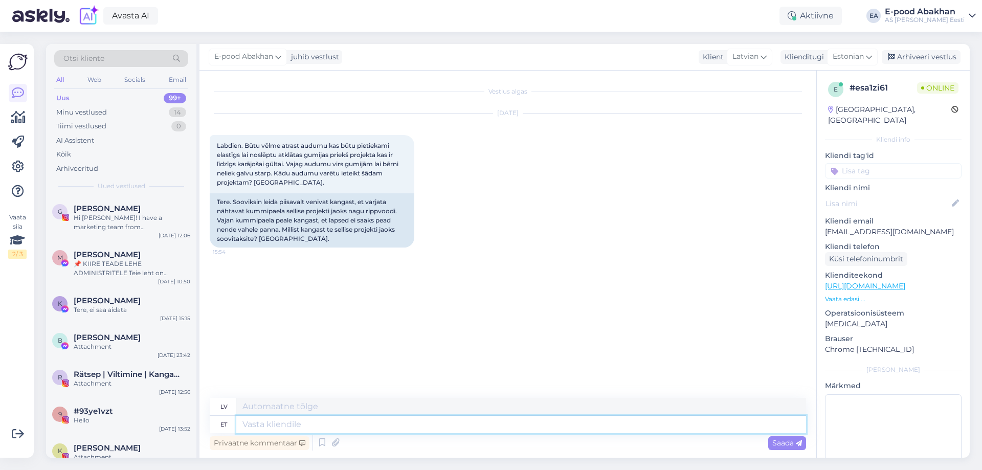
click at [339, 428] on textarea at bounding box center [520, 424] width 569 height 17
type textarea "t"
type textarea "Tere,"
type textarea "Sveiki,"
type textarea "Tere, hetkel o"
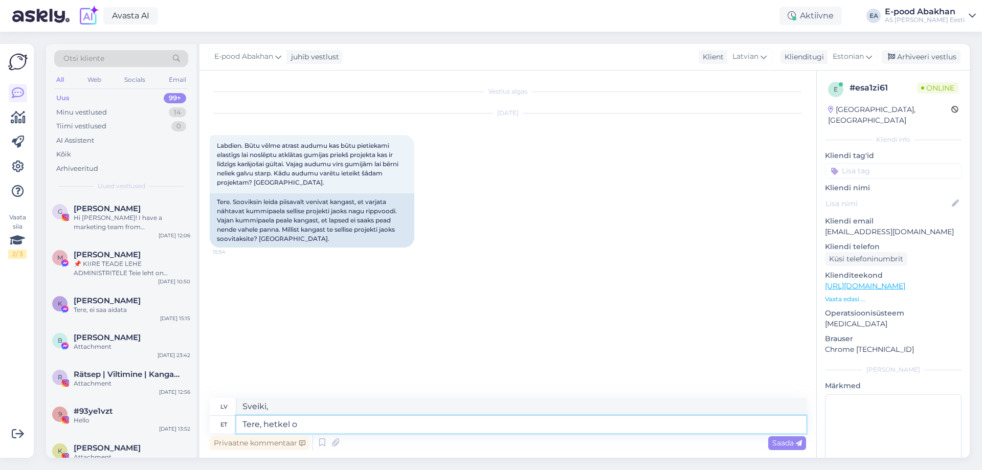
type textarea "Sveiki, šobrīd"
type textarea "Tere, hetkel on veidi r"
type textarea "Sveiki, šobrīd ir nedaudz par vēlu."
type textarea "Tere, hetkel on veidi raske m"
type textarea "Sveiki, šobrīd ir nedaudz grūti."
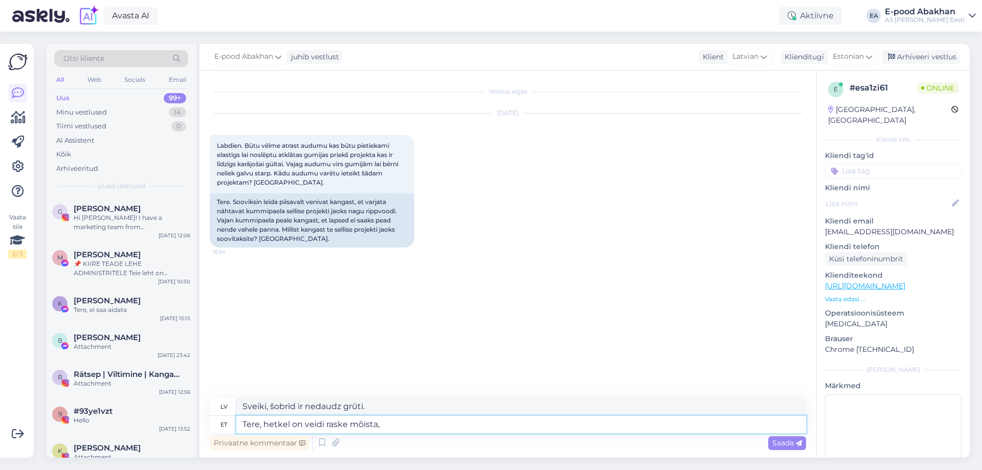
type textarea "Tere, hetkel on veidi raske mõista,"
type textarea "Sveiki, šobrīd to ir mazliet grūti saprast."
type textarea "Tere, hetkel on veidi raske mõista,"
drag, startPoint x: 265, startPoint y: 407, endPoint x: 185, endPoint y: 399, distance: 80.1
click at [187, 402] on div "Otsi kliente All Web Socials Email Uus 99+ Minu vestlused 14 Tiimi vestlused 0 …" at bounding box center [507, 251] width 923 height 414
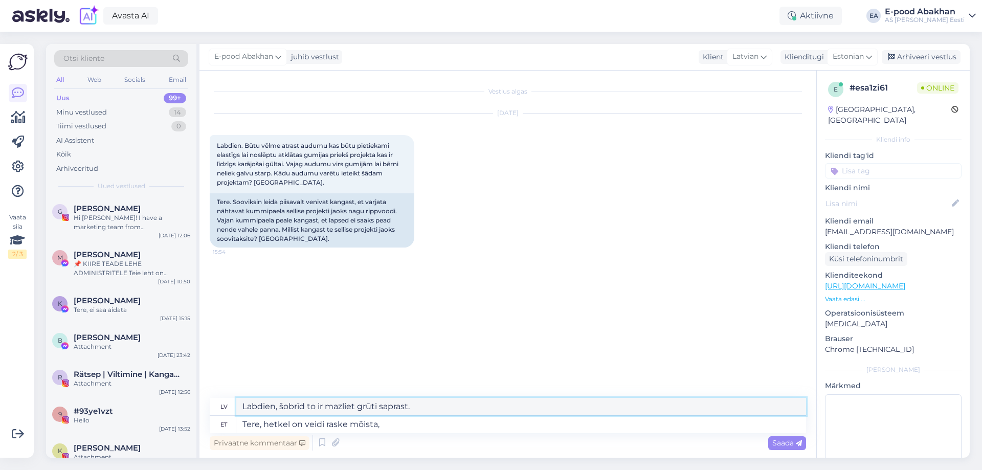
type textarea "Labdien, šobrīd to ir mazliet grūti saprast."
click at [386, 426] on textarea "Tere, hetkel on veidi raske mõista," at bounding box center [520, 424] width 569 height 17
type textarea "Tere, hetkel on veidi raske mõista mi"
type textarea "Sveiki, šobrīd to ir nedaudz grūti saprast."
type textarea "Tere, hetkel on veidi raske mõista mille"
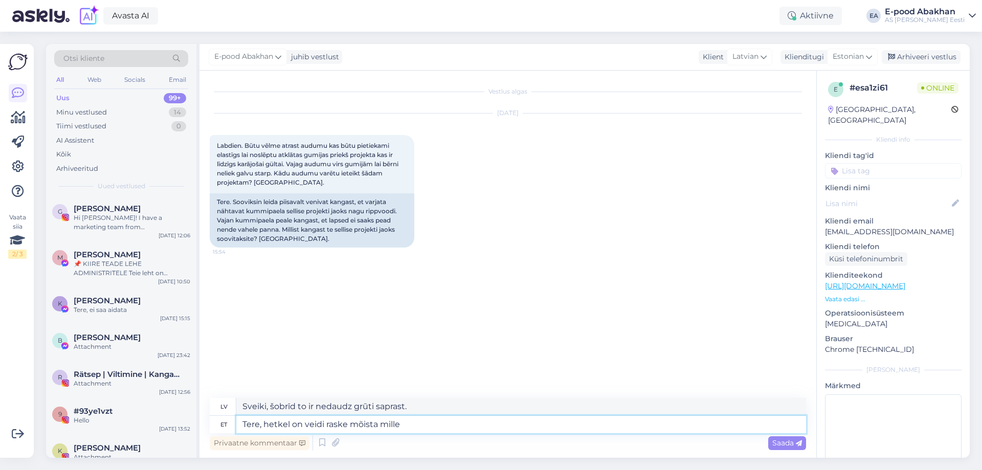
type textarea "Sveiki, man ir nedaudz grūti saprast, kas ir"
type textarea "Tere, hetkel on veidi raske mõista mi"
type textarea "Sveiki, šobrīd ir nedaudz grūti saprast, kad"
type textarea "Tere, hetkel on veidi raske mõista"
type textarea "Sveiki, šobrīd to ir mazliet grūti saprast."
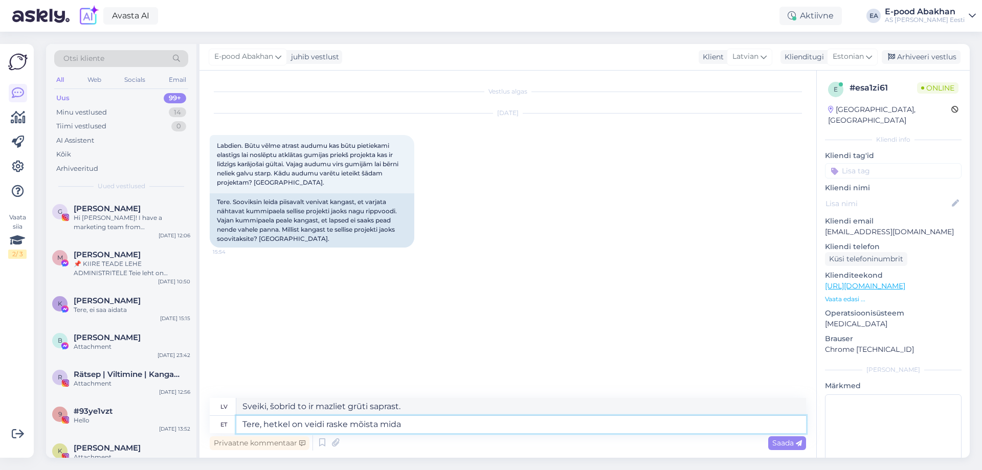
type textarea "Tere, hetkel on veidi raske mõista mida s"
type textarea "Sveiki, man ir nedaudz grūti saprast, kas ir"
type textarea "Tere, hetkel on veidi raske mõista mida t"
type textarea "Sveiki, man ir nedaudz grūti saprast, kas šobrīd notiek."
type textarea "Tere, hetkel on veidi raske mõista mida te s"
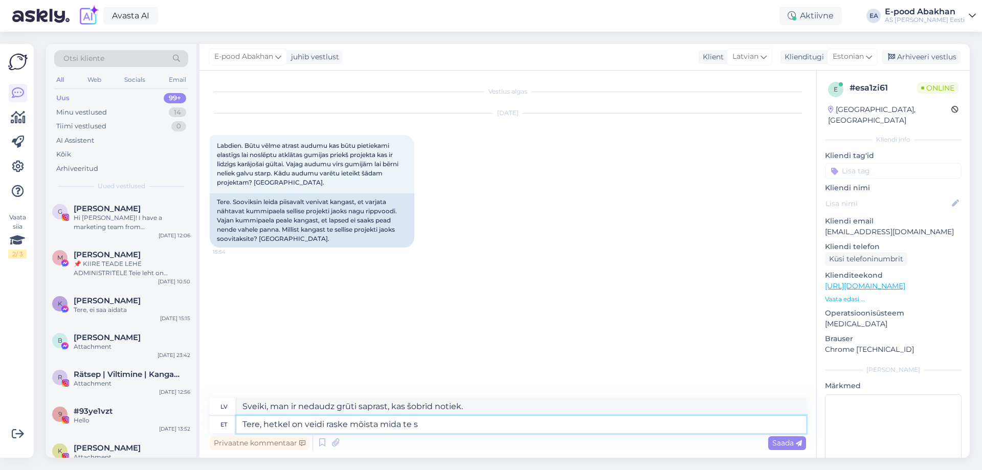
type textarea "Sveiki, šobrīd man ir nedaudz grūti saprast, ko jūs sakāt."
type textarea "Tere, hetkel on veidi raske mõista mida te selle a"
type textarea "Sveiki, šobrīd man ir nedaudz grūti saprast, ko jūs ar to domājat."
type textarea "Tere, hetkel on veidi raske mõista mida te selle all mõtlete."
type textarea "Sveiki, šobrīd ir nedaudz grūti saprast, ko jūs ar to domājat."
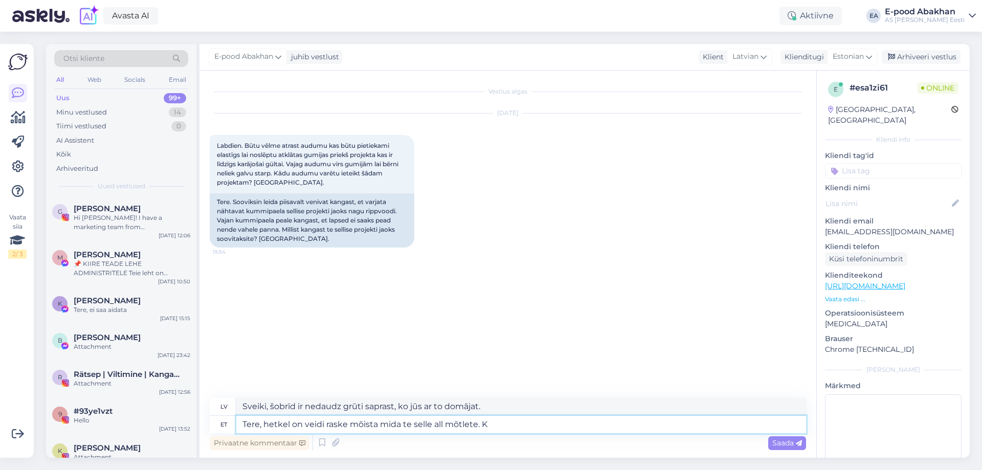
type textarea "Tere, hetkel on veidi raske mõista mida te selle all mõtlete. Ku"
type textarea "Sveiki, šobrīd ir nedaudz grūti saprast, ko jūs ar to domājat. Ku"
type textarea "Tere, hetkel on veidi raske mõista mida te selle all mõtlete. Ka"
type textarea "Sveiki, šobrīd ir nedaudz grūti saprast, ko jūs ar to domājat. K"
type textarea "Tere, hetkel on veidi raske mõista mida te selle all mõtlete. Ka"
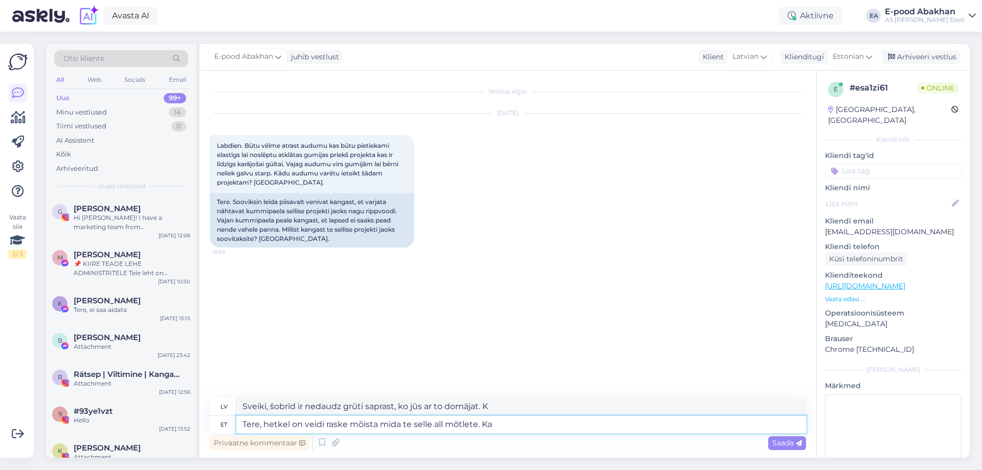
type textarea "Sveiki, šobrīd ir nedaudz grūti saprast, ko jūs ar to domājat."
type textarea "Tere, hetkel on veidi raske mõista mida te selle all mõtlete. Kui s"
type textarea "Sveiki, šobrīd ir nedaudz grūti saprast, ko jūs ar to domājat. Ja"
type textarea "Tere, hetkel on veidi raske mõista mida te selle all mõtlete. Kui soovite v"
type textarea "Sveiki, šobrīd ir nedaudz grūti saprast, ko jūs ar to domājat. Ja vēlaties"
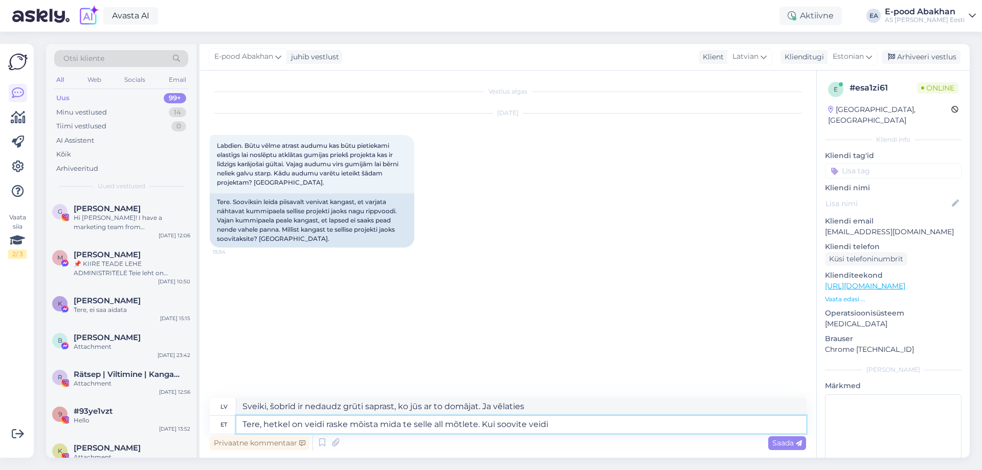
type textarea "Tere, hetkel on veidi raske mõista mida te selle all mõtlete. Kui soovite veidi…"
type textarea "Sveiki, šobrīd ir nedaudz grūti saprast, ko jūs ar to domājat. Ja vēlaties neda…"
type textarea "Tere, hetkel on veidi raske mõista mida te selle all mõtlete. Kui soovite veidi…"
type textarea "Sveiki, šobrīd ir nedaudz grūti saprast, ko jūs ar to domājat. Ja vēlaties neda…"
type textarea "Tere, hetkel on veidi raske mõista mida te selle all mõtlete. Kui soovite veidi…"
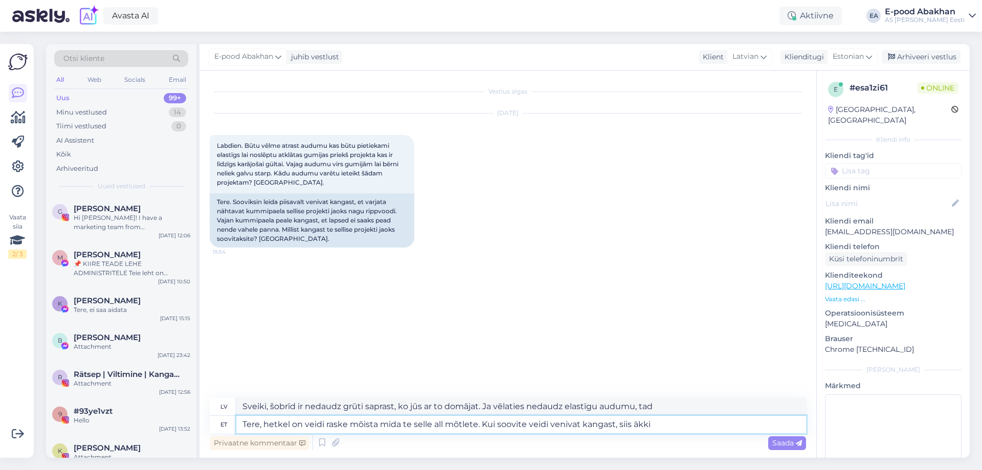
type textarea "Sveiki, šobrīd ir nedaudz grūti saprast, ko jūs ar to domājat. Ja vēlaties neda…"
type textarea "Tere, hetkel on veidi raske mõista mida te selle all mõtlete. Kui soovite veidi…"
type textarea "Sveiki, šobrīd ir nedaudz grūti saprast, ko jūs ar to domājat. Ja vēlaties neda…"
type textarea "Tere, hetkel on veidi raske mõista mida te selle all mõtlete. Kui soovite veidi…"
type textarea "Sveiki, šobrīd ir nedaudz grūti saprast, ko jūs ar to domājat. Ja vēlaties audu…"
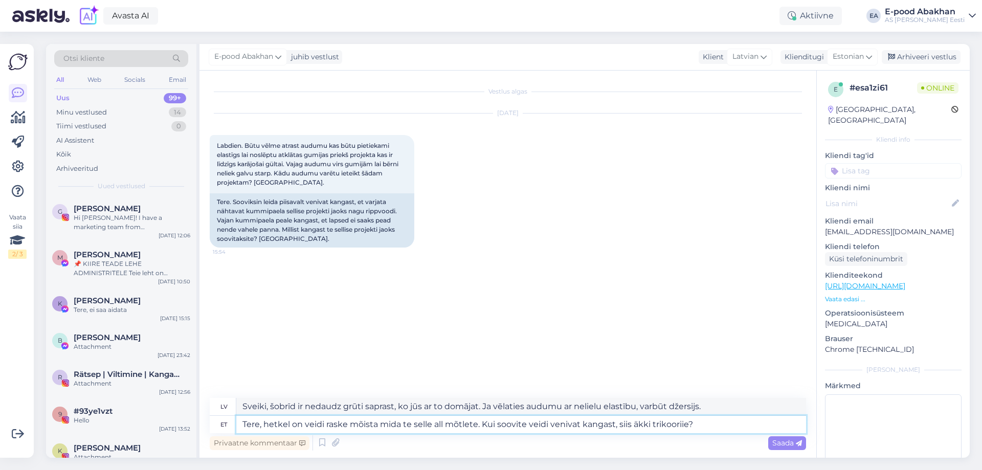
type textarea "Tere, hetkel on veidi raske mõista mida te selle all mõtlete. Kui soovite veidi…"
type textarea "Sveiki, šobrīd ir nedaudz grūti saprast, ko jūs ar to domājat. Ja vēlaties neda…"
paste textarea "https://www.abakhan.lv/kokvilnas-trikotaza-dazadi-toni"
type textarea "Tere, hetkel on veidi raske mõista mida te selle all mõtlete. Kui soovite veidi…"
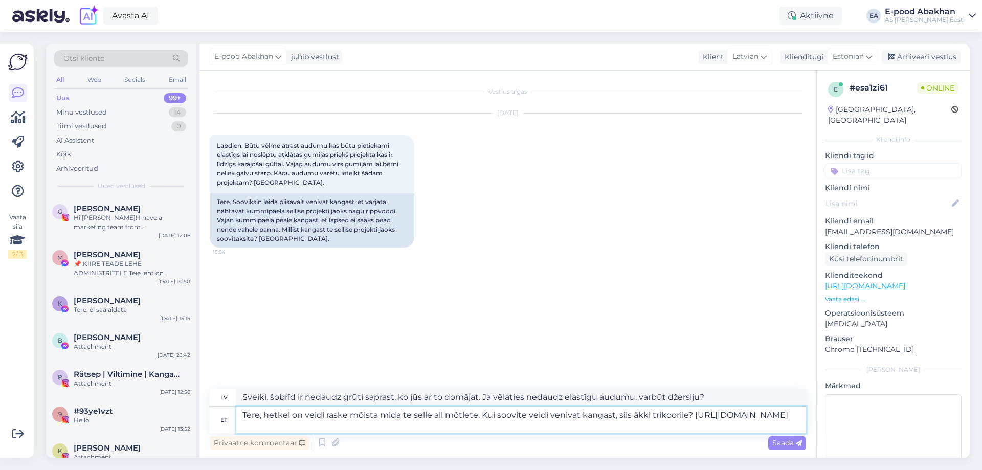
type textarea "Sveiki, šobrīd ir nedaudz grūti saprast, ko jūs ar to domājat. Ja vēlaties neda…"
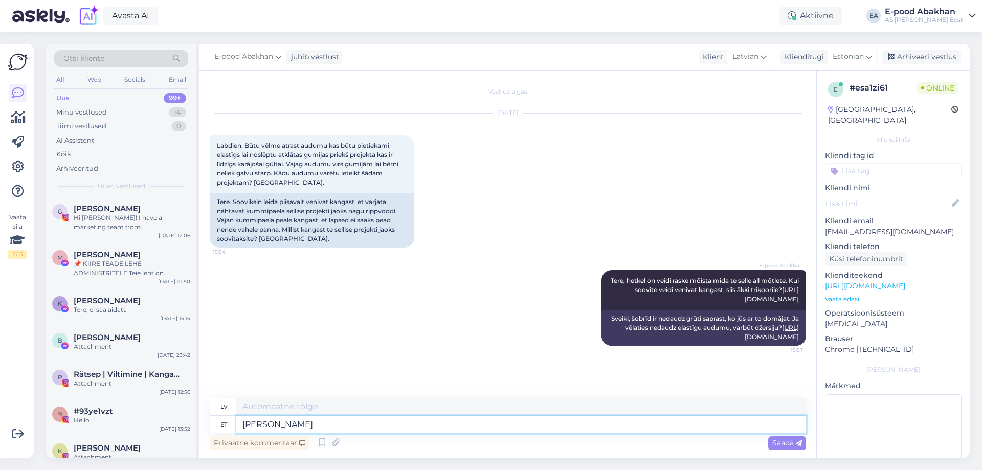
type textarea "Kui s"
type textarea "Ja"
type textarea "Kui soovite, e"
type textarea "Ja vēlaties,"
type textarea "Kui soovite, et"
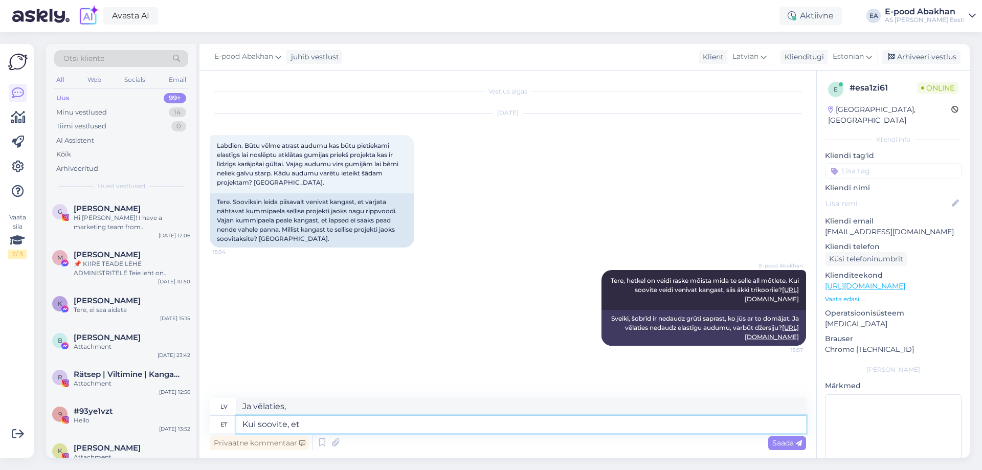
type textarea "Ja vēlaties"
type textarea "Kui soovite, et kangas v"
type textarea "Ja vēlaties audumu"
type textarea "Kui soovite, et kangas veniks"
type textarea "Ja vēlaties, lai audums izstieptos"
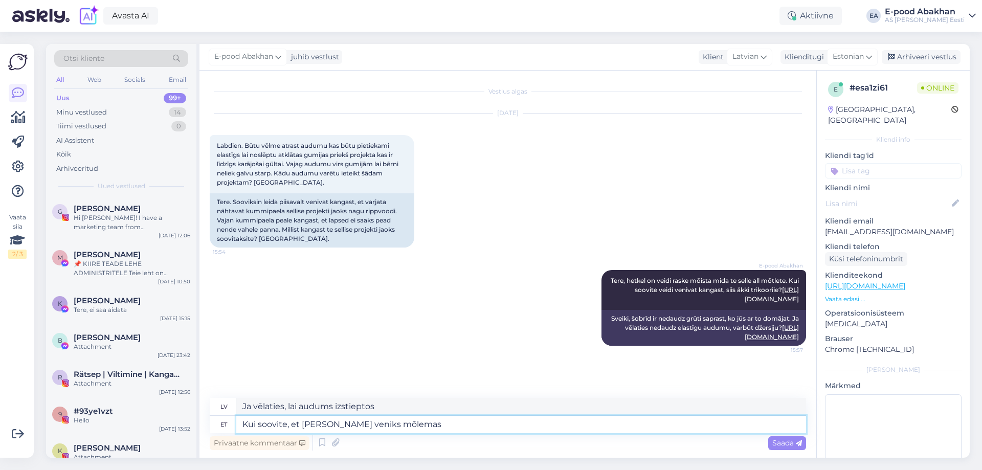
type textarea "Kui soovite, et kangas veniks mõlemas s"
type textarea "Ja vēlaties, lai audums stieptos abos virzienos"
type textarea "Kui soovite, et kangas veniks mõlemas suunas, s"
type textarea "Ja vēlaties, lai audums stieptos abos virzienos,"
type textarea "Kui soovite, et kangas veniks mõlemas suunas, siis so"
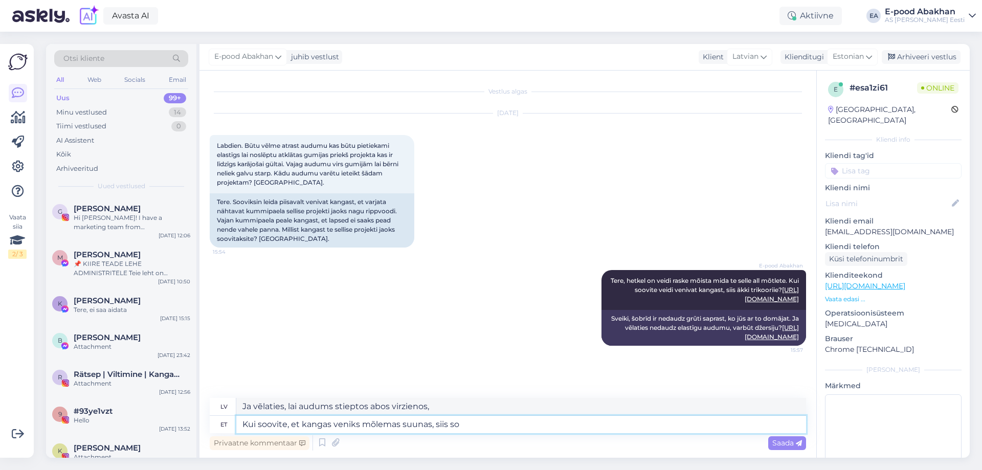
type textarea "Ja vēlaties, lai audums stieptos abos virzienos, tad"
type textarea "Kui soovite, et kangas veniks mõlemas suunas, siis sobiks lükra"
type textarea "Ja vēlaties, lai audums stieptos abos virzienos, tad piemērota būtu likra."
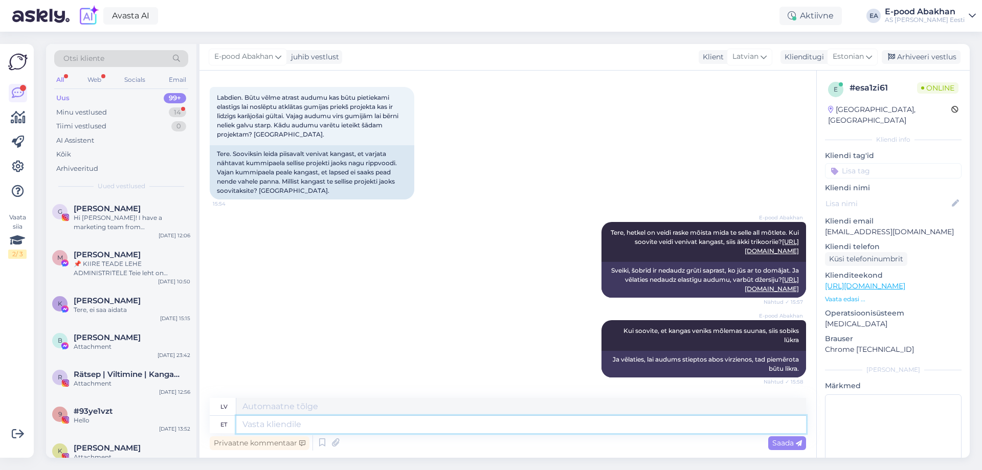
scroll to position [211, 0]
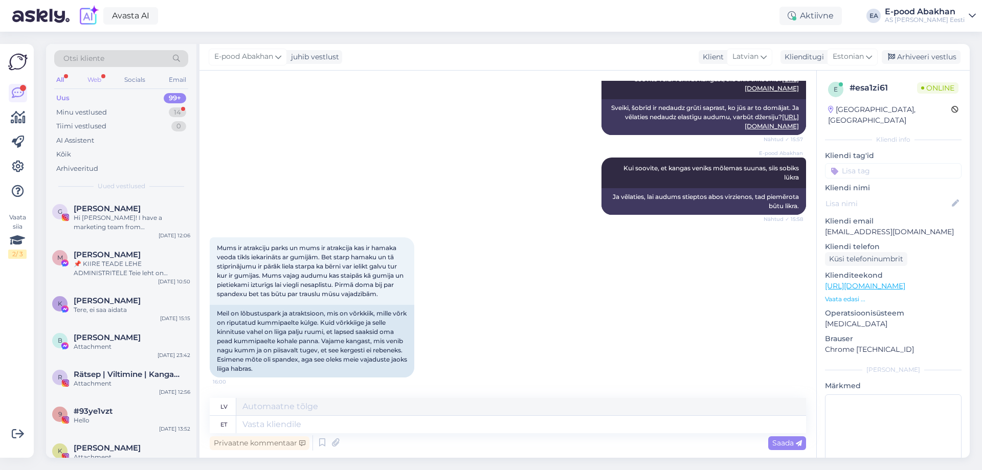
click at [97, 77] on div "Web" at bounding box center [94, 79] width 18 height 13
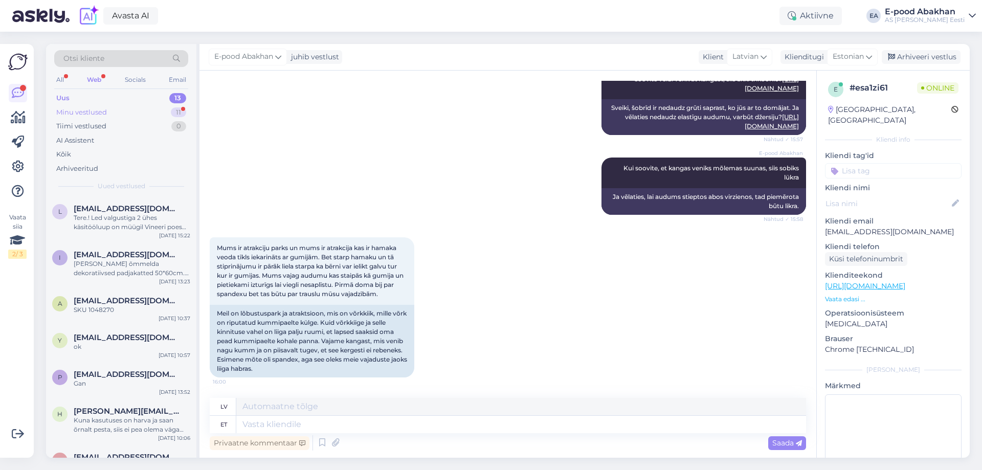
click at [108, 114] on div "Minu vestlused 11" at bounding box center [121, 112] width 134 height 14
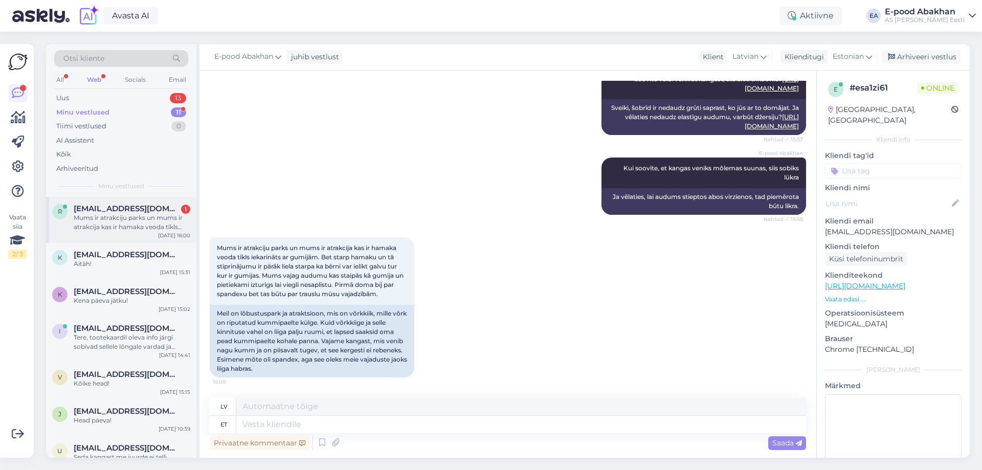
click at [136, 219] on div "Mums ir atrakciju parks un mums ir atrakcija kas ir hamaka veoda tīkls iekarinā…" at bounding box center [132, 222] width 117 height 18
click at [336, 425] on textarea at bounding box center [520, 424] width 569 height 17
type textarea "Väga"
type textarea "Ļoti"
type textarea "Väga hästi"
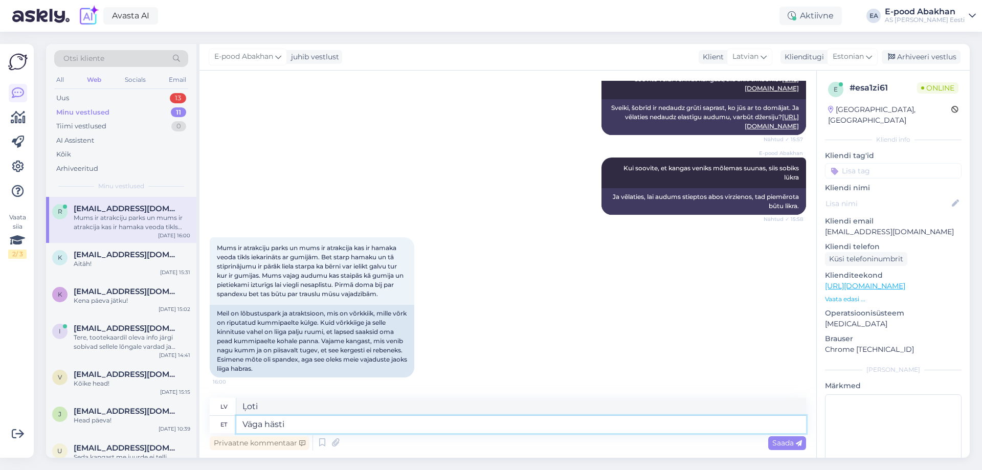
type textarea "Ļoti labi"
type textarea "Väga hästi veniv"
type textarea "Ļoti elastīgs"
type textarea "Väga hästi veniv ja v"
type textarea "Ļoti elastīgs un"
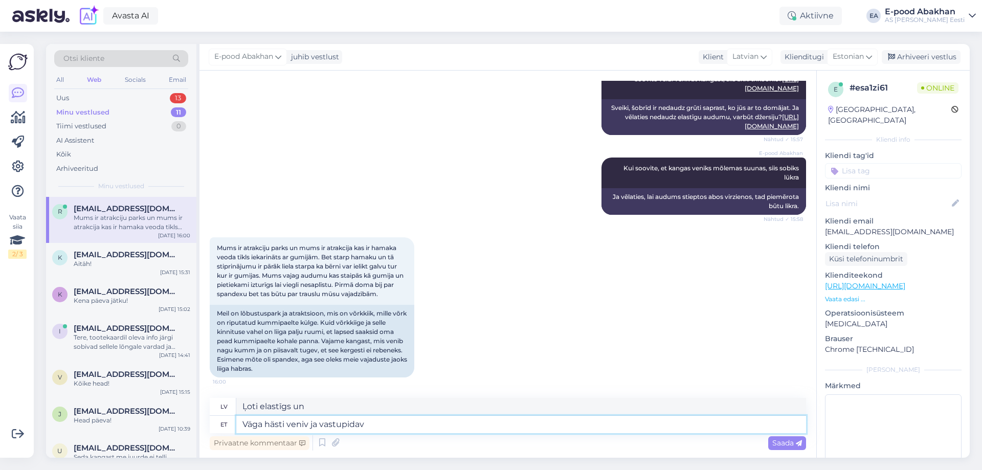
type textarea "Väga hästi veniv ja vastupidav"
type textarea "Ļoti elastīgs un izturīgs"
type textarea "Väga hästi veniv ja vastupidav kangas"
type textarea "Ļoti elastīgs un izturīgs audums"
type textarea "Väga hästi veniv ja vastupidav kangas oleks"
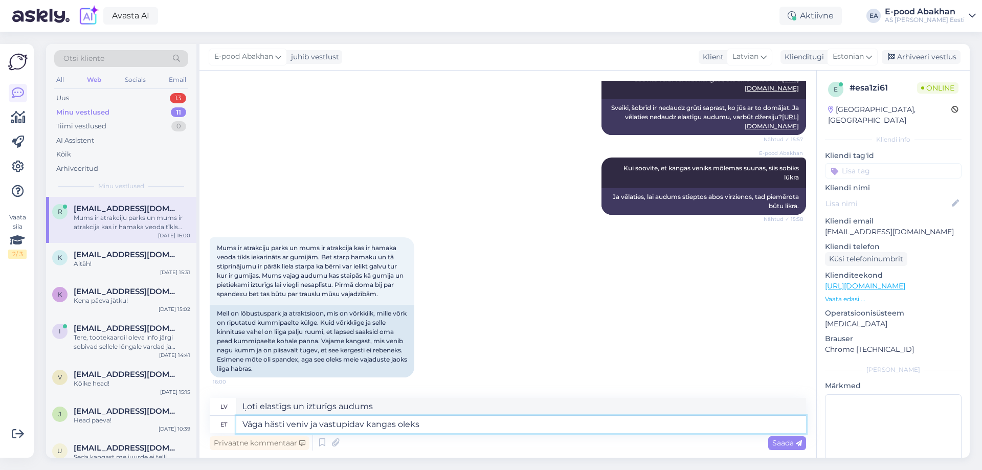
type textarea "Ļoti elastīgs un izturīgs audums būtu"
type textarea "Väga hästi veniv ja vastupidav kangas oleks siis kindlati l"
type textarea "Ļoti elastīgs un izturīgs audums noteikti būtu"
type textarea "Väga hästi veniv ja vastupidav kangas oleks siis kindlati lü"
type textarea "Ļoti elastīgs un izturīgs audums noteikti būtu laba izvēle."
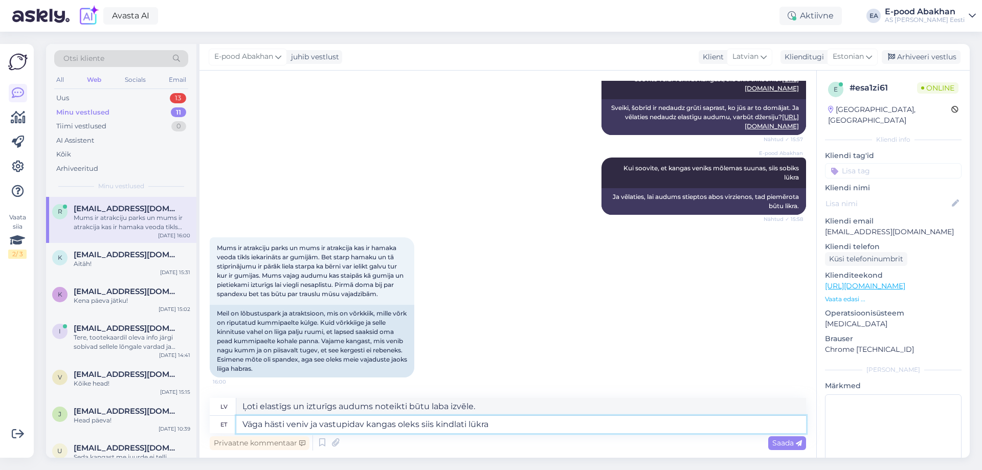
type textarea "Väga hästi veniv ja vastupidav kangas oleks siis kindlati lükra -"
type textarea "Ļoti elastīgs un izturīgs audums noteikti būtu likra."
type textarea "Väga hästi veniv ja vastupidav kangas oleks siis kindlati lükra -"
type textarea "Ļoti elastīgs un izturīgs audums noteikti būtu likra -"
paste textarea "https://www.abakhan.lv/bi-stretch-likra-dazadi-toni"
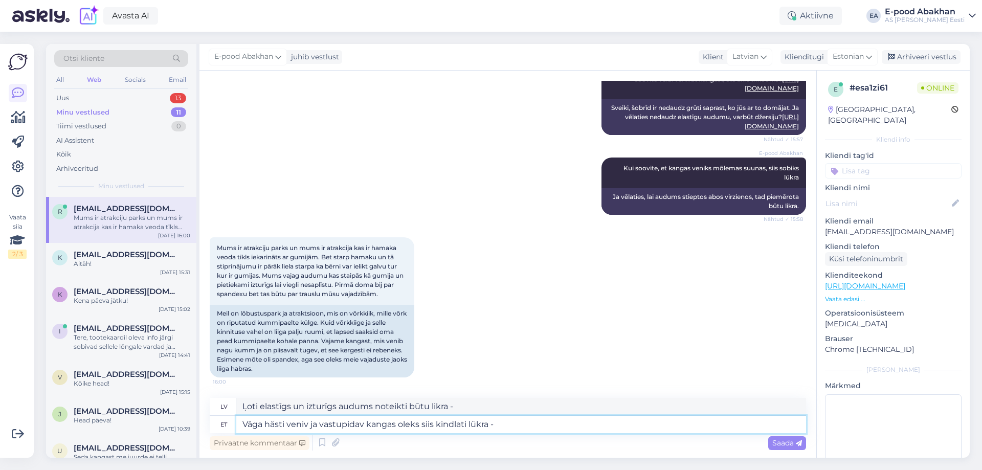
type textarea "Väga hästi veniv ja vastupidav kangas oleks siis kindlati lükra - https://www.a…"
type textarea "Ļoti elastīgs un izturīgs audums noteikti būtu likra - https://www.abakhan.lv/b…"
click at [461, 427] on textarea "Väga hästi veniv ja vastupidav kangas oleks siis kindlati lükra - https://www.a…" at bounding box center [520, 424] width 569 height 17
click at [732, 421] on textarea "Väga hästi veniv ja vastupidav kangas oleks siis kindlasti lükra - https://www.…" at bounding box center [520, 424] width 569 height 17
type textarea "Väga hästi veniv ja vastupidav kangas oleks siis kindlasti lükra - https://www.…"
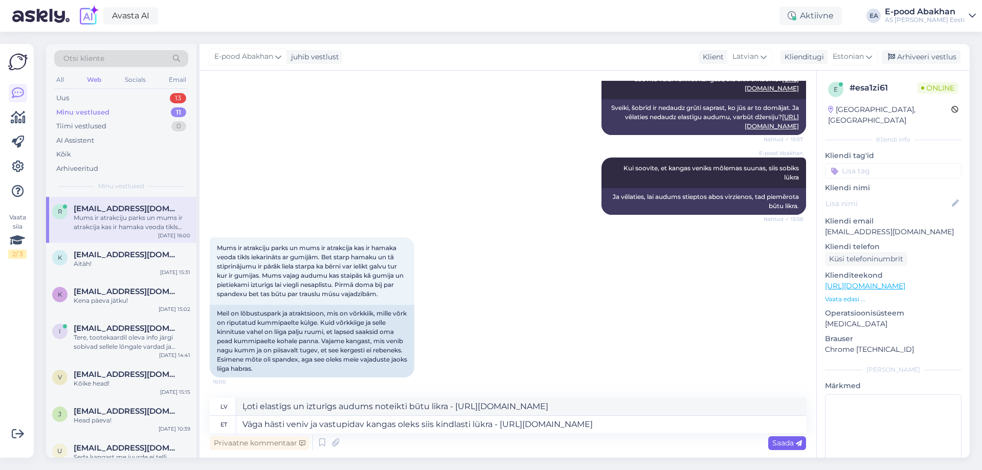
click at [788, 446] on span "Saada" at bounding box center [787, 442] width 30 height 9
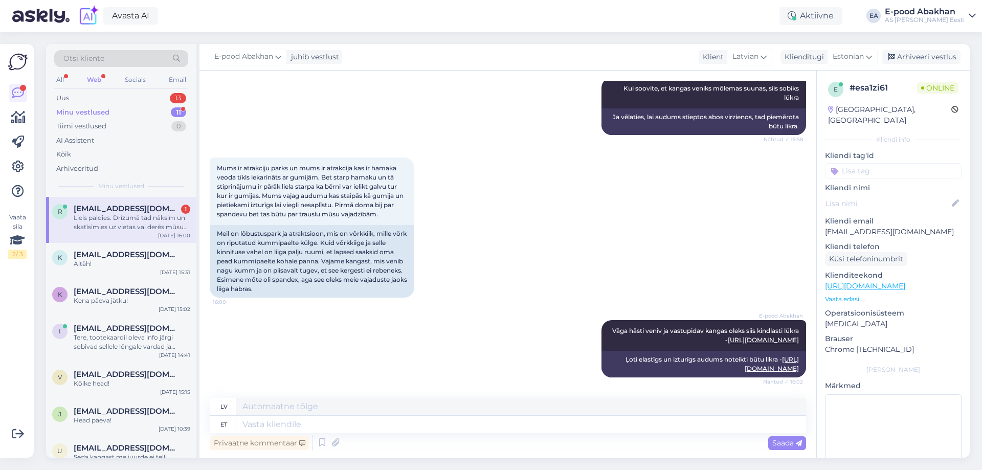
scroll to position [370, 0]
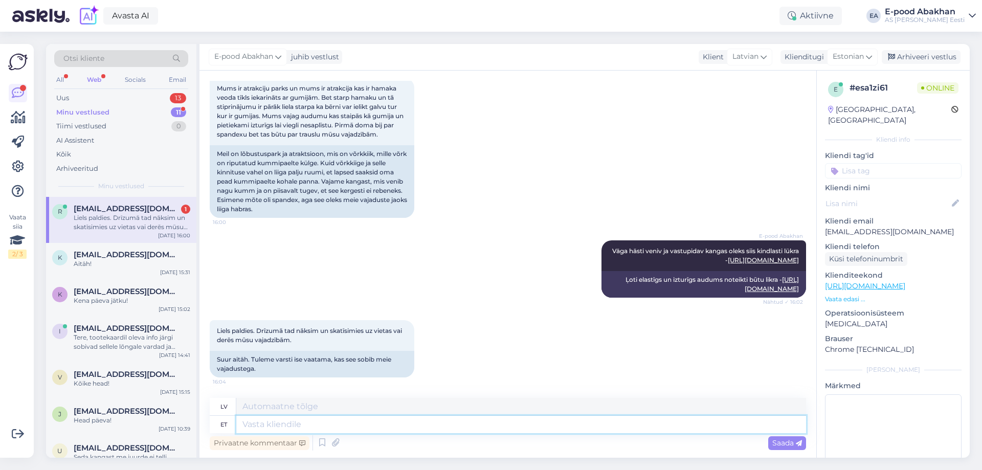
click at [362, 426] on textarea at bounding box center [520, 424] width 569 height 17
type textarea "Kui"
type textarea "Ja"
type textarea "Kui saate"
type textarea "Ja vari"
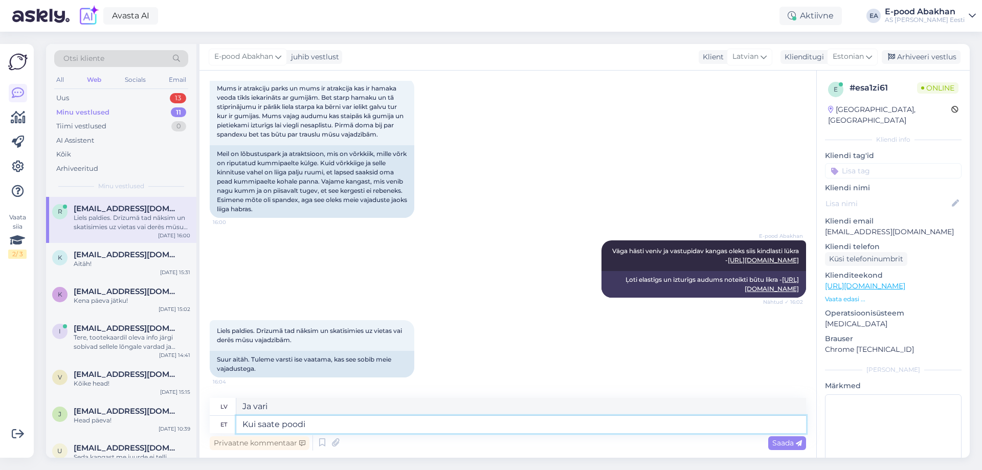
type textarea "Kui saate poodi"
type textarea "Kad jūs nokļūsiet veikalā"
type textarea "Kui saate poodi kohale m"
type textarea "Kad ieradīsieties veikalā"
type textarea "Kui saate poodi kohale minna, o"
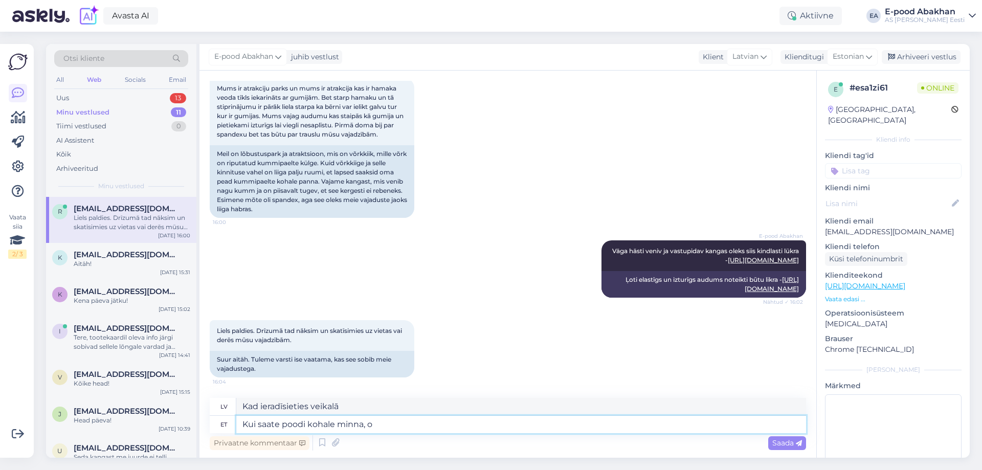
type textarea "Ja vari aiziet uz veikalu,"
type textarea "Kui saate poodi kohale minna, oles see v"
type textarea "Ja vari aiziet uz veikalu, tad tas ir"
type textarea "Kui saate poodi kohale minna, oles see väga hea"
type textarea "Ja vari aiziet uz veikalu, tas ir ļoti"
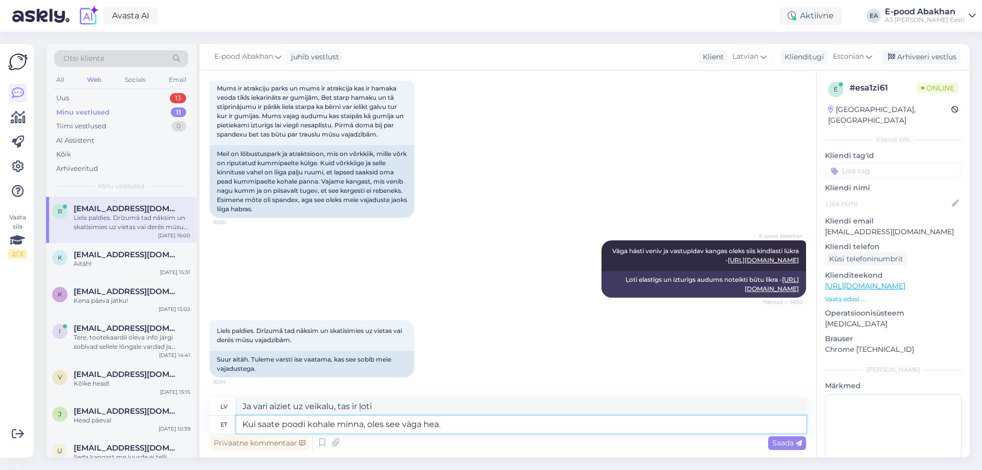
type textarea "Kui saate poodi kohale minna, oles see väga hea."
type textarea "Ja varētu aiziet uz veikalu, tas būtu lieliski."
type textarea "Kui saate poodi kohale minna, oles see väga hea. Poodide"
type textarea "Ja varat aiziet uz veikalu, tas ir lieliski. Veikali."
type textarea "Kui saate poodi kohale minna, oles see väga hea. Poodides on"
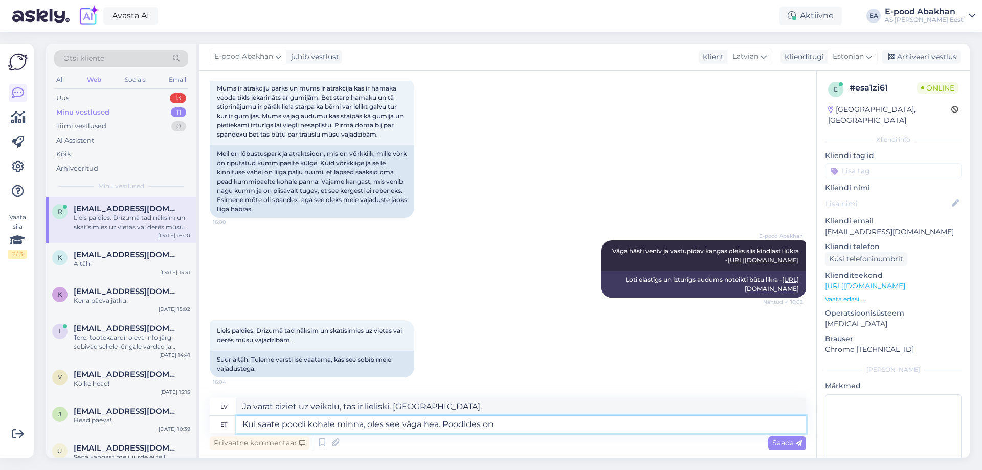
type textarea "Ja vari aiziet uz veikalu, tas ir lieliski. Veikalos"
type textarea "Kui saate poodi kohale minna, oles see väga hea. Poodides on m"
type textarea "Ja vari aiziet uz veikalu, tas ir lieliski. Veikalos ir"
type textarea "Kui saate poodi kohale minna, oles see väga hea. Poodides on meil k"
type textarea "Ja vari aiziet uz veikalu, tas būtu lieliski. Mums veikalos ir"
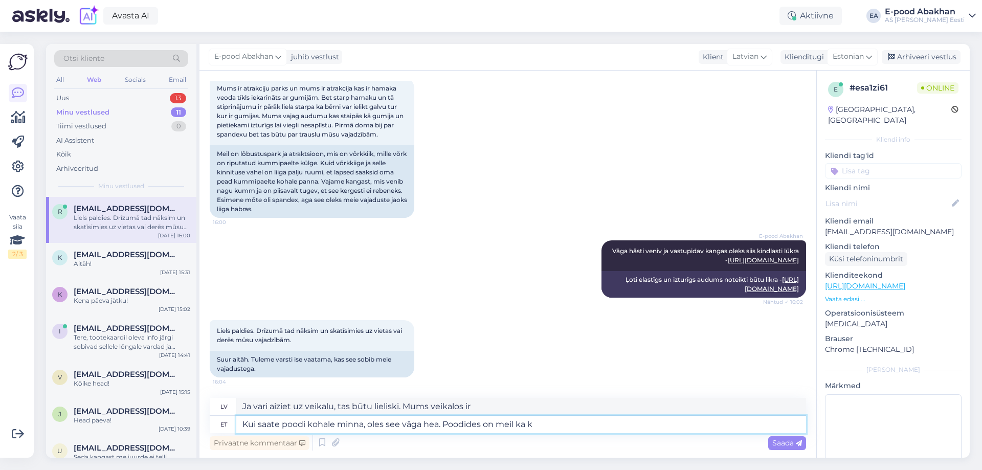
type textarea "Kui saate poodi kohale minna, oles see väga hea. Poodides on meil ka ka"
type textarea "Ja jūs varētu atnākt uz veikalu, tas būtu lieliski. Mums arī ir"
type textarea "Kui saate poodi kohale minna, oles see väga hea. Poodides on meil ka kaalukanga…"
type textarea "Ja varētu atnākt uz veikalu, tas būtu lieliski. Veikalos ir arī biezi audumi."
type textarea "Kui saate poodi kohale minna, oles see väga hea. Poodides on meil ka kaalukanga…"
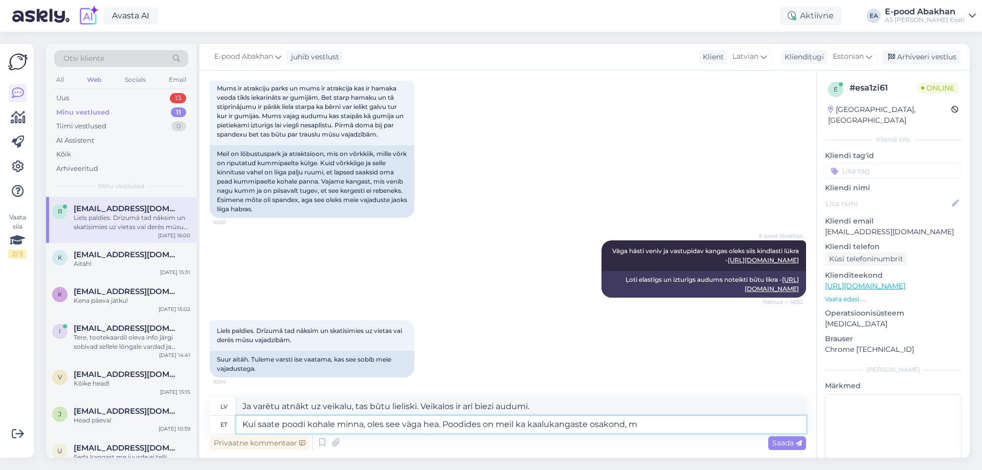
type textarea "Ja varētu atnākt uz veikalu, tas būtu lieliski. Veikalos ir arī biezu audumu no…"
type textarea "Kui saate poodi kohale minna, oles see väga hea. Poodides on meil ka kaalukanga…"
type textarea "Ja varētu atnākt uz veikalu, tas būtu lieliski. Veikalos ir arī biezu audumu no…"
type textarea "Kui saate poodi kohale minna, oles see väga hea. Poodides on meil ka kaalukanga…"
type textarea "Ja varētu atnākt uz veikalu, tas būtu lieliski. Veikalos ir arī biezu audumu no…"
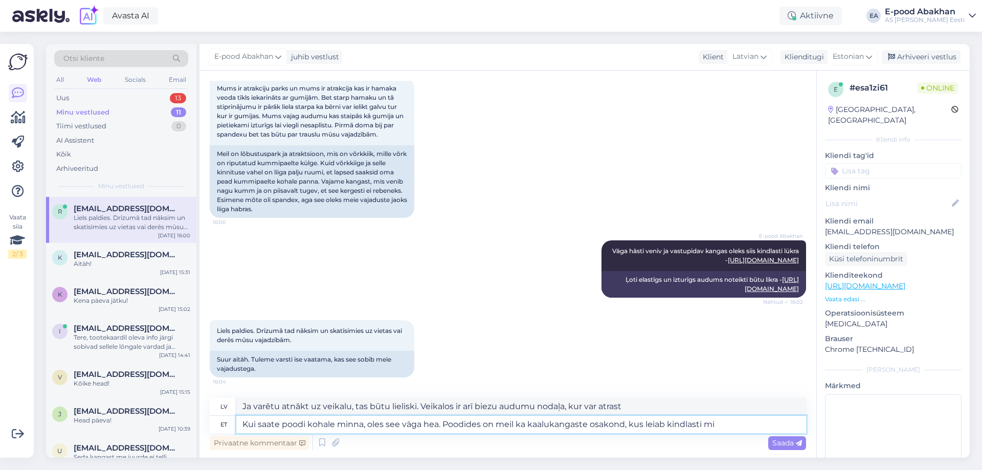
type textarea "Kui saate poodi kohale minna, oles see väga hea. Poodides on meil ka kaalukanga…"
type textarea "Ja varat doties uz veikalu, tas būtu lieliski. Veikalos ir arī biezu audumu nod…"
type textarea "Kui saate poodi kohale minna, oles see väga hea. Poodides on meil ka kaalukanga…"
type textarea "Ja vari aiziet uz veikalu, tas būtu lieliski. Veikalos ir arī biezu audumu noda…"
type textarea "Kui saate poodi kohale minna, oles see väga hea. Poodides on meil ka kaalukanga…"
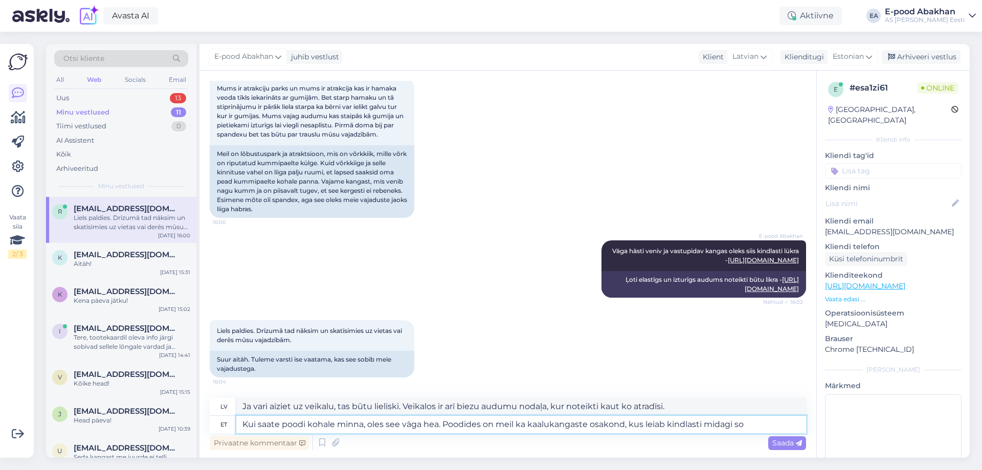
type textarea "Ja vari aiziet uz veikalu, tas būtu lieliski. Veikalos ir arī biezu audumu noda…"
type textarea "Kui saate poodi kohale minna, oles see väga hea. Poodides on meil ka kaalukanga…"
type textarea "Ja varat doties uz veikalu, tas būtu lieliski. Veikalos ir arī biezu audumu nod…"
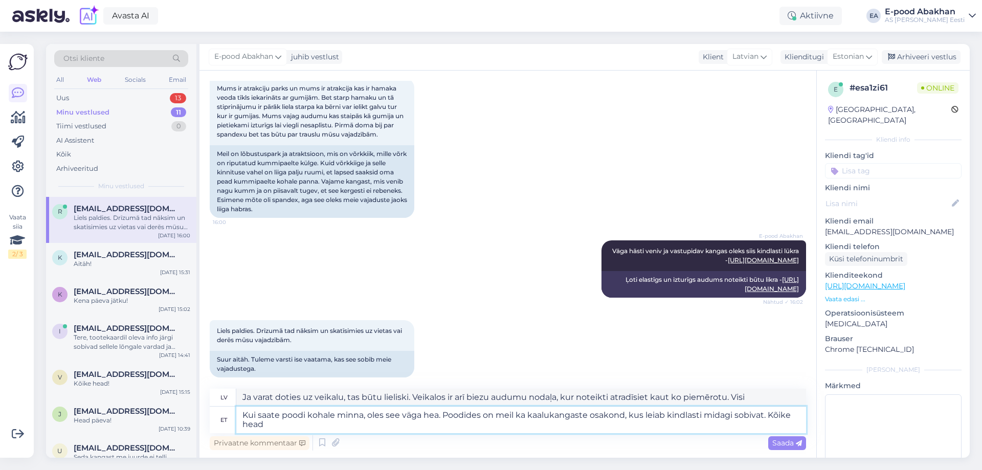
type textarea "Kui saate poodi kohale minna, oles see väga hea. Poodides on meil ka kaalukanga…"
type textarea "Ja varētu apmeklēt veikalu, tas būtu lieliski. Veikalos ir arī biezu audumu nod…"
drag, startPoint x: 316, startPoint y: 428, endPoint x: 322, endPoint y: 427, distance: 6.2
click at [315, 428] on textarea "Kui saate poodi kohale minna, oles see väga hea. Poodides on meil ka kaalukanga…" at bounding box center [520, 419] width 569 height 27
type textarea "Kui saate poodi kohale minna, oles see väga hea. Poodides on meil ka kaalukanga…"
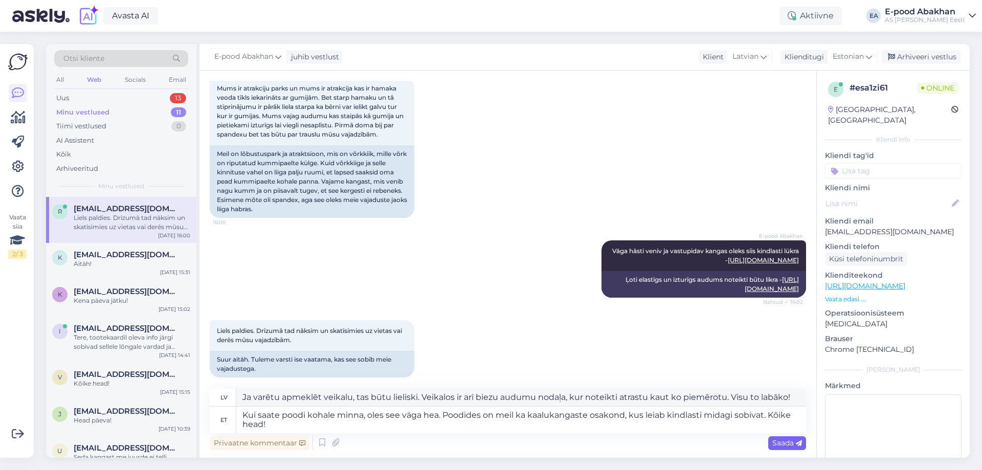
click at [796, 439] on span "Saada" at bounding box center [787, 442] width 30 height 9
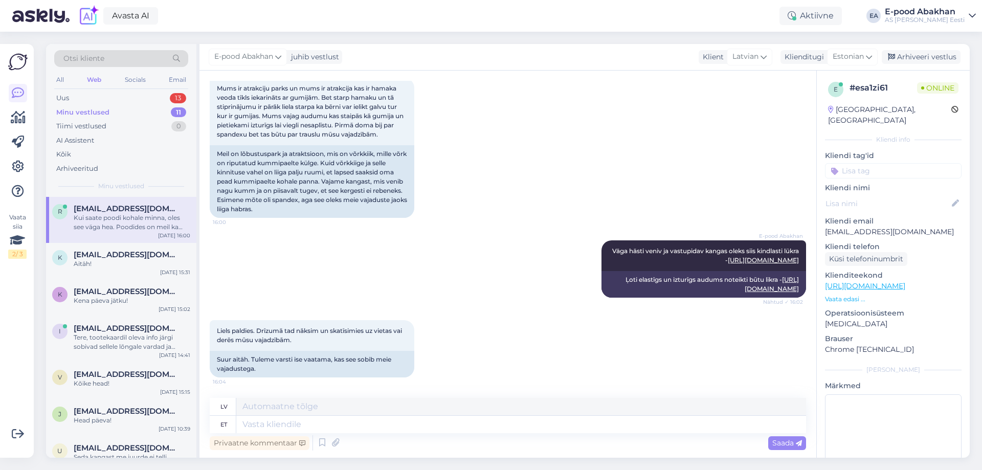
scroll to position [468, 0]
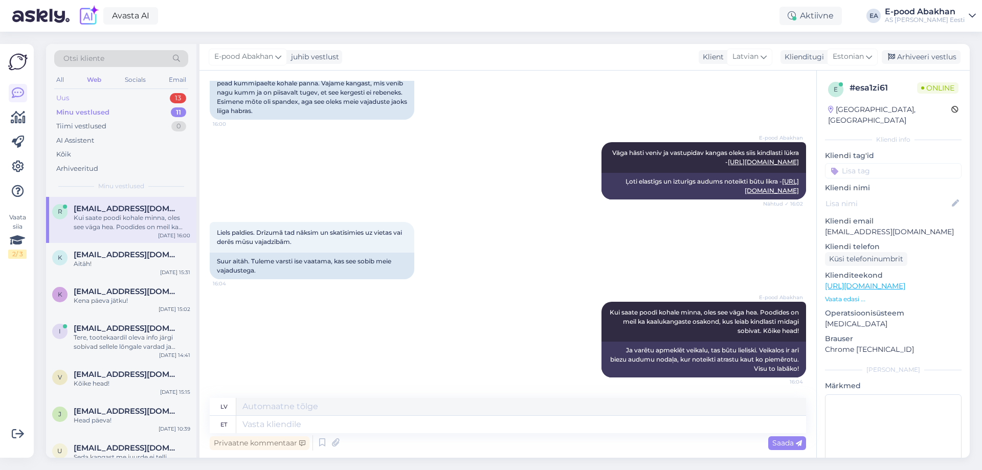
click at [129, 101] on div "Uus 13" at bounding box center [121, 98] width 134 height 14
